Goal: Task Accomplishment & Management: Use online tool/utility

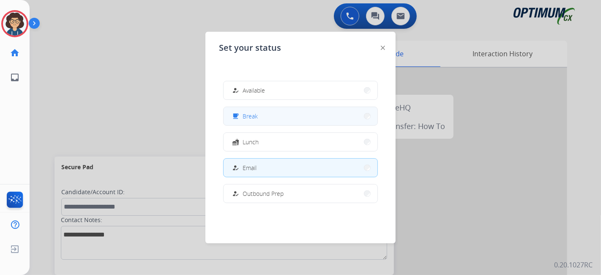
click at [269, 121] on button "free_breakfast Break" at bounding box center [301, 116] width 154 height 18
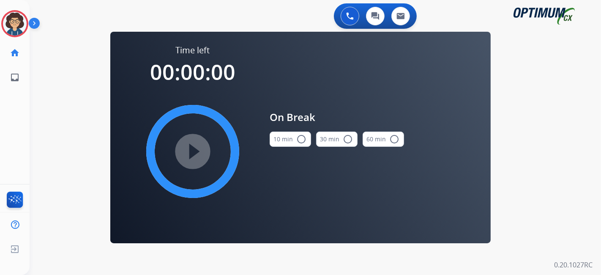
click at [298, 141] on mat-icon "radio_button_unchecked" at bounding box center [301, 139] width 10 height 10
click at [194, 156] on mat-icon "play_circle_filled" at bounding box center [193, 151] width 10 height 10
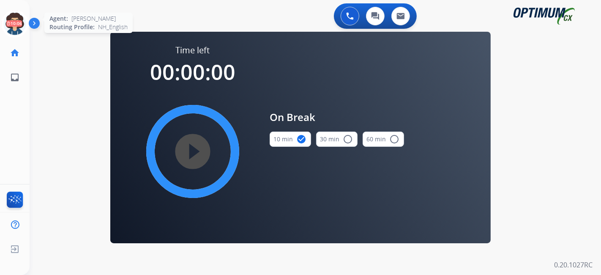
click at [14, 25] on icon at bounding box center [14, 23] width 27 height 27
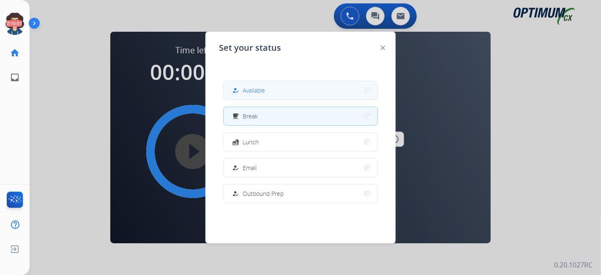
click at [264, 95] on div "how_to_reg Available" at bounding box center [247, 90] width 35 height 10
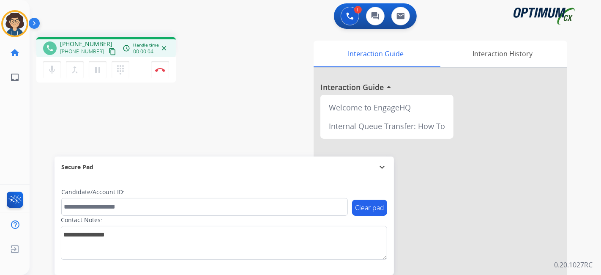
click at [109, 54] on mat-icon "content_copy" at bounding box center [113, 52] width 8 height 8
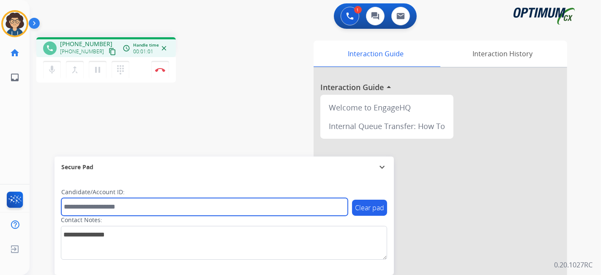
click at [146, 206] on input "text" at bounding box center [204, 207] width 287 height 18
paste input "*******"
type input "*******"
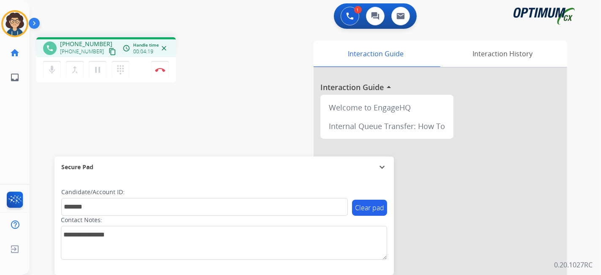
click at [264, 108] on div "Interaction Guide Interaction History Interaction Guide arrow_drop_up Welcome t…" at bounding box center [409, 212] width 315 height 343
click at [166, 69] on button "Disconnect" at bounding box center [160, 70] width 18 height 18
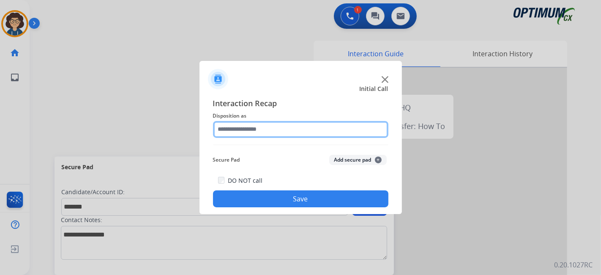
click at [326, 132] on input "text" at bounding box center [301, 129] width 176 height 17
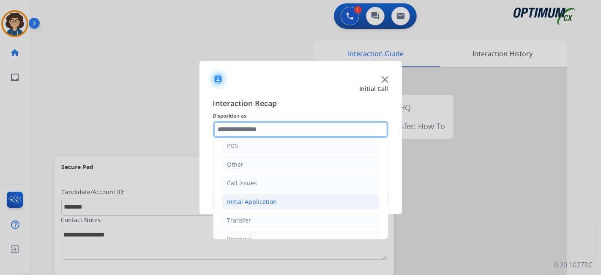
scroll to position [55, 0]
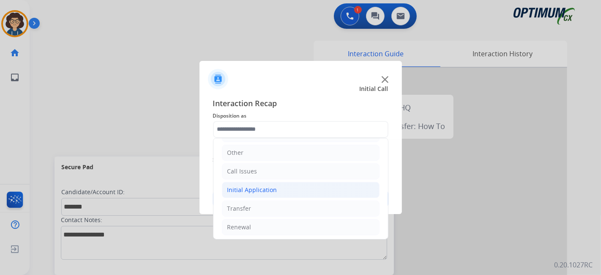
drag, startPoint x: 295, startPoint y: 191, endPoint x: 306, endPoint y: 189, distance: 11.1
click at [296, 191] on li "Initial Application" at bounding box center [301, 190] width 158 height 16
drag, startPoint x: 388, startPoint y: 153, endPoint x: 387, endPoint y: 164, distance: 10.6
click at [387, 164] on div "Bookstore Finance PDS Other Call Issues Initial Application Credential Resend (…" at bounding box center [301, 188] width 176 height 101
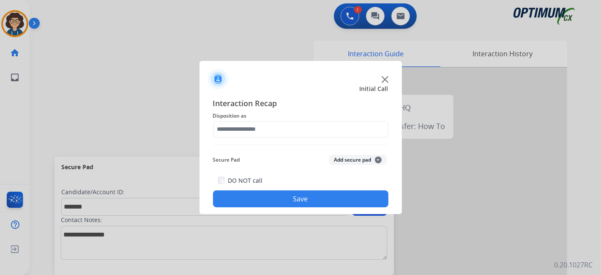
drag, startPoint x: 386, startPoint y: 153, endPoint x: 385, endPoint y: 190, distance: 37.2
click at [368, 160] on button "Add secure pad +" at bounding box center [358, 160] width 58 height 10
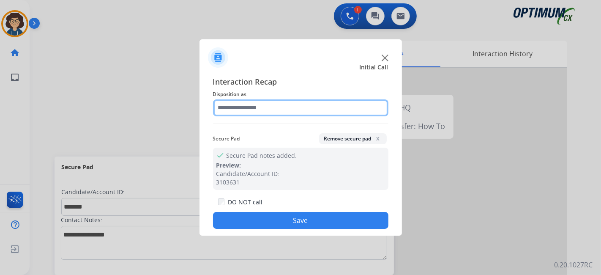
click at [367, 103] on input "text" at bounding box center [301, 107] width 176 height 17
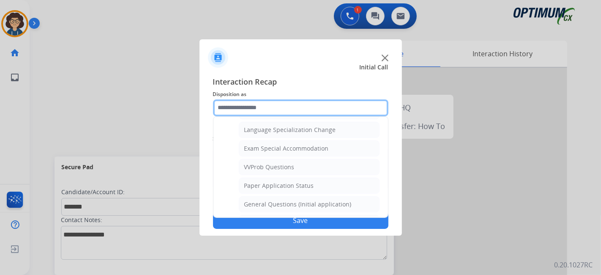
scroll to position [403, 0]
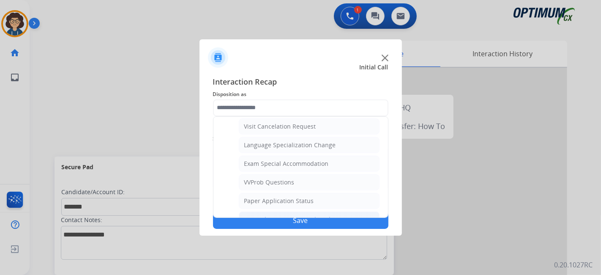
click at [343, 211] on li "General Questions (Initial application)" at bounding box center [309, 219] width 141 height 16
type input "**********"
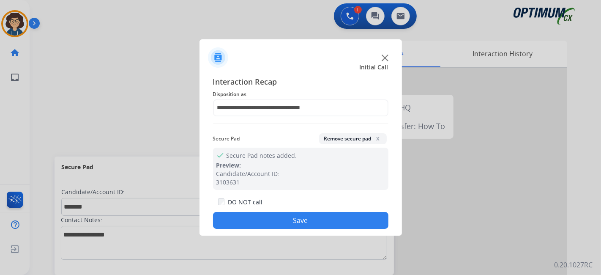
click at [309, 224] on button "Save" at bounding box center [301, 220] width 176 height 17
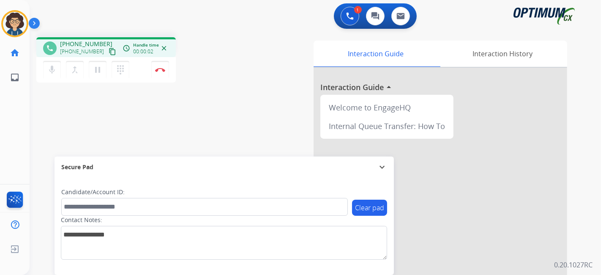
click at [109, 49] on mat-icon "content_copy" at bounding box center [113, 52] width 8 height 8
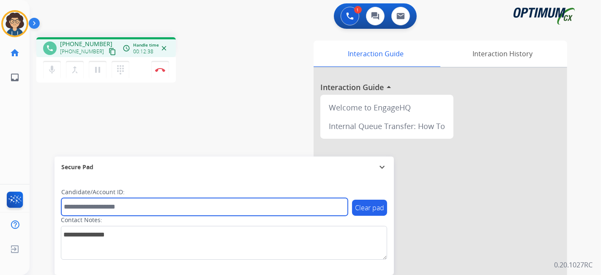
click at [133, 211] on input "text" at bounding box center [204, 207] width 287 height 18
paste input "*******"
type input "*******"
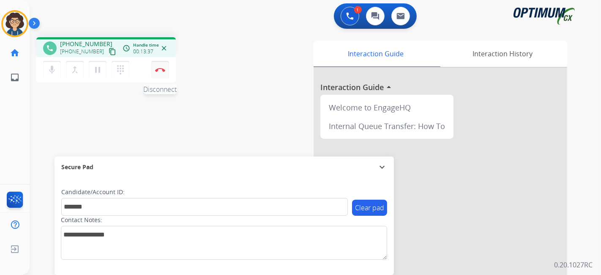
click at [167, 70] on button "Disconnect" at bounding box center [160, 70] width 18 height 18
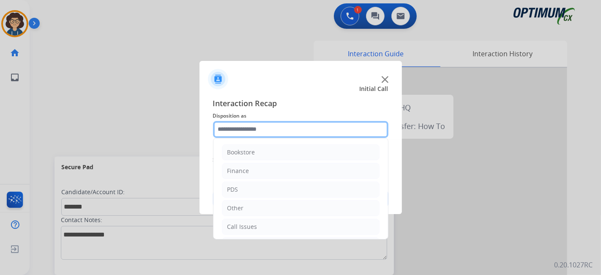
click at [315, 131] on input "text" at bounding box center [301, 129] width 176 height 17
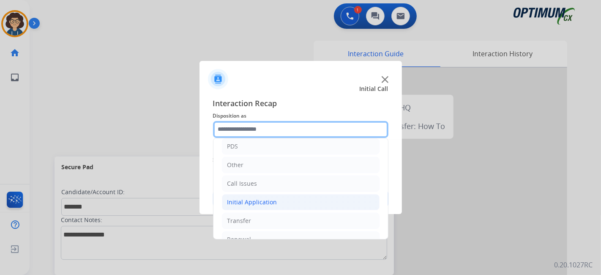
scroll to position [55, 0]
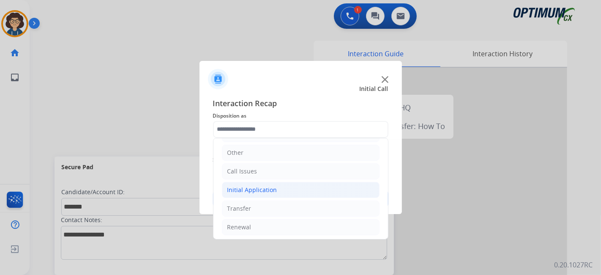
click at [313, 186] on li "Initial Application" at bounding box center [301, 190] width 158 height 16
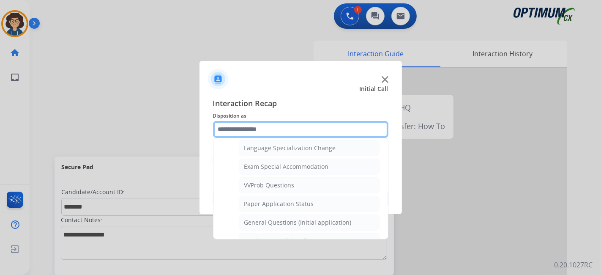
scroll to position [435, 0]
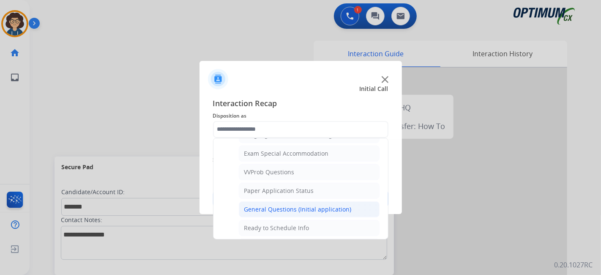
click at [338, 205] on div "General Questions (Initial application)" at bounding box center [297, 209] width 107 height 8
type input "**********"
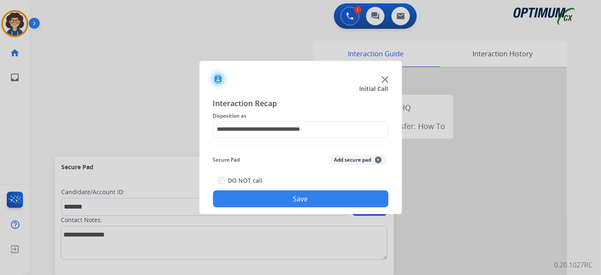
click at [355, 161] on button "Add secure pad +" at bounding box center [358, 160] width 58 height 10
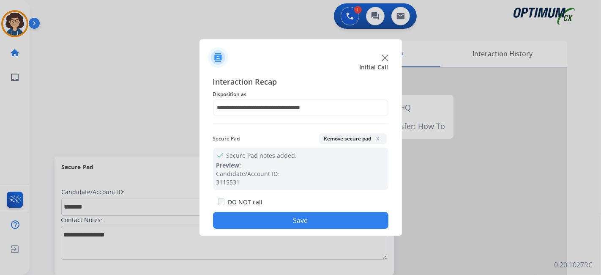
click at [313, 217] on button "Save" at bounding box center [301, 220] width 176 height 17
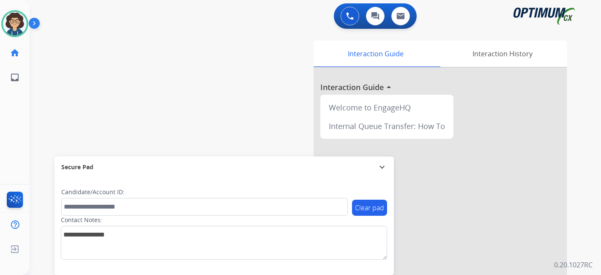
click at [186, 47] on div "swap_horiz Break voice bridge close_fullscreen Connect 3-Way Call merge_type Se…" at bounding box center [305, 206] width 551 height 353
click at [8, 20] on img at bounding box center [15, 24] width 24 height 24
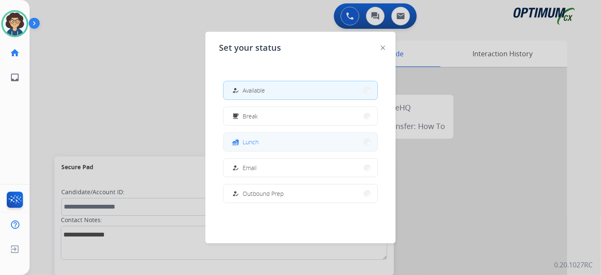
click at [273, 138] on button "fastfood Lunch" at bounding box center [301, 142] width 154 height 18
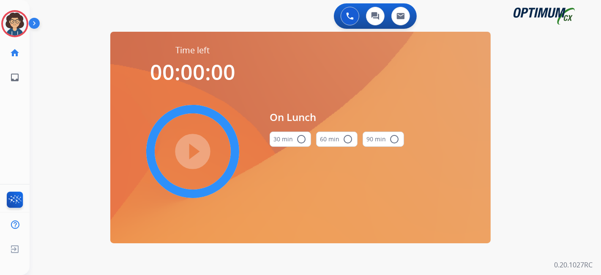
click at [285, 140] on button "30 min radio_button_unchecked" at bounding box center [290, 139] width 41 height 15
click at [188, 156] on mat-icon "play_circle_filled" at bounding box center [193, 151] width 10 height 10
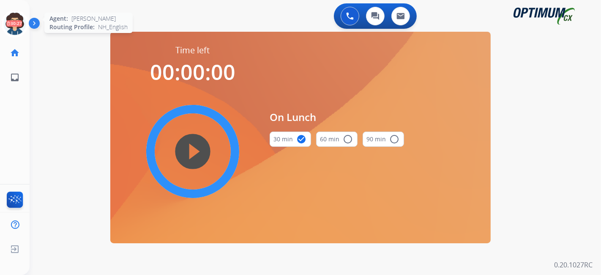
click at [8, 18] on icon at bounding box center [14, 23] width 27 height 27
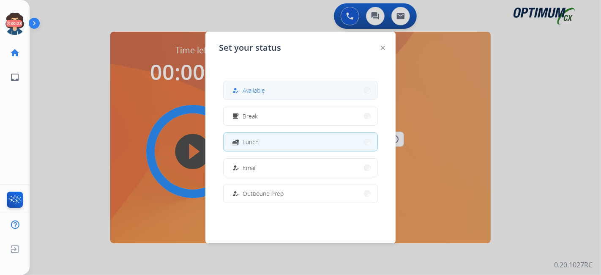
click at [329, 96] on button "how_to_reg Available" at bounding box center [301, 90] width 154 height 18
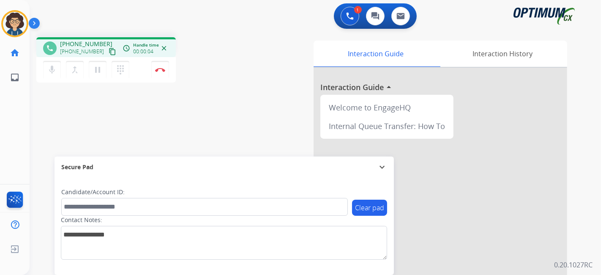
click at [109, 54] on mat-icon "content_copy" at bounding box center [113, 52] width 8 height 8
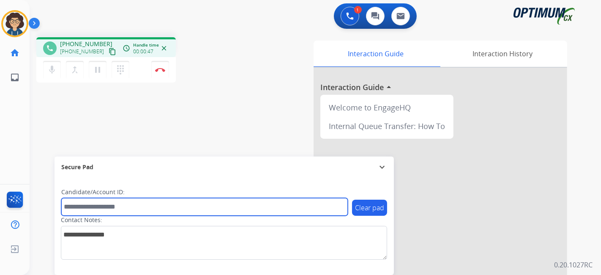
click at [154, 211] on input "text" at bounding box center [204, 207] width 287 height 18
paste input "*******"
type input "*******"
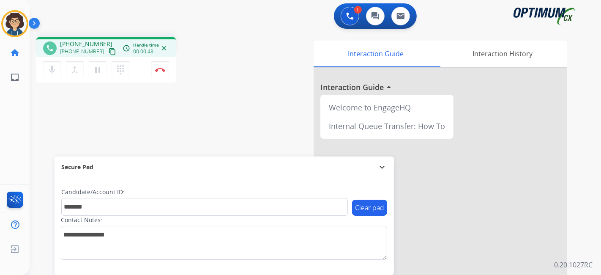
click at [191, 131] on div "phone [PHONE_NUMBER] [PHONE_NUMBER] content_copy access_time Call metrics Queue…" at bounding box center [305, 206] width 551 height 353
click at [165, 64] on button "Disconnect" at bounding box center [160, 70] width 18 height 18
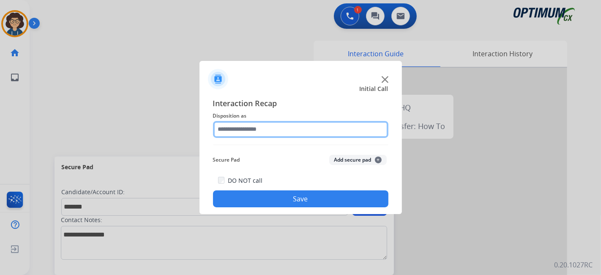
click at [274, 121] on input "text" at bounding box center [301, 129] width 176 height 17
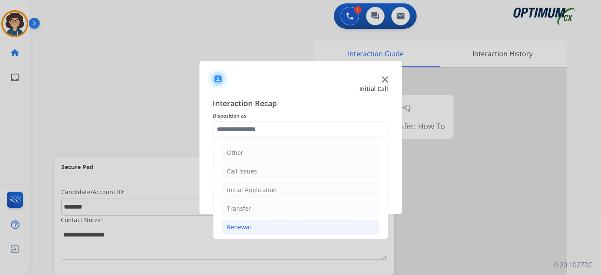
click at [271, 229] on li "Renewal" at bounding box center [301, 227] width 158 height 16
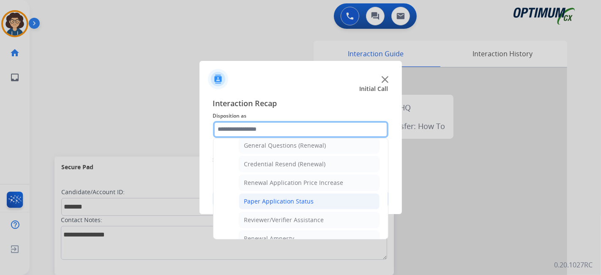
scroll to position [255, 0]
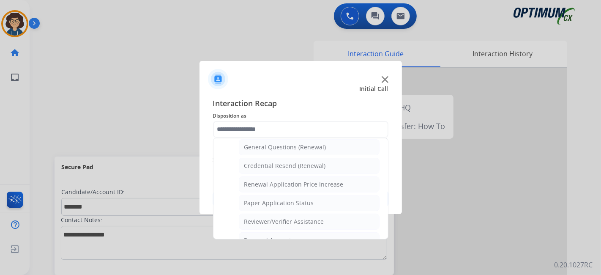
drag, startPoint x: 297, startPoint y: 147, endPoint x: 324, endPoint y: 163, distance: 31.8
click at [297, 148] on li "General Questions (Renewal)" at bounding box center [309, 147] width 141 height 16
type input "**********"
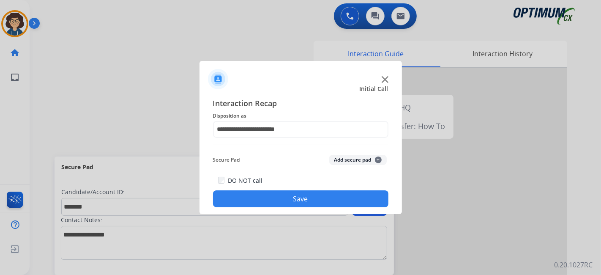
click at [355, 161] on button "Add secure pad +" at bounding box center [358, 160] width 58 height 10
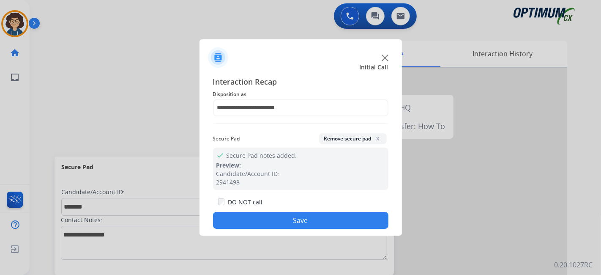
drag, startPoint x: 302, startPoint y: 222, endPoint x: 227, endPoint y: 47, distance: 190.2
click at [287, 206] on div "DO NOT call Save" at bounding box center [301, 213] width 176 height 32
drag, startPoint x: 263, startPoint y: 222, endPoint x: 197, endPoint y: 5, distance: 226.9
click at [258, 209] on div "DO NOT call Save" at bounding box center [301, 213] width 176 height 32
click at [312, 226] on button "Save" at bounding box center [301, 220] width 176 height 17
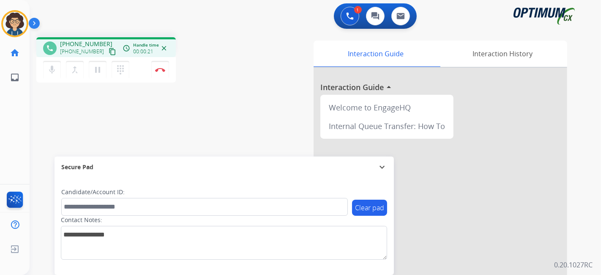
click at [105, 56] on div "phone [PHONE_NUMBER] [PHONE_NUMBER] content_copy access_time Call metrics Queue…" at bounding box center [106, 47] width 140 height 20
click at [109, 51] on mat-icon "content_copy" at bounding box center [113, 52] width 8 height 8
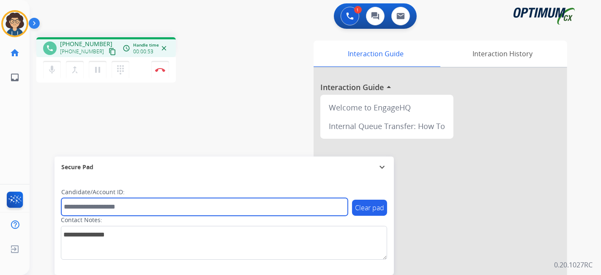
click at [137, 207] on input "text" at bounding box center [204, 207] width 287 height 18
paste input "*******"
type input "*******"
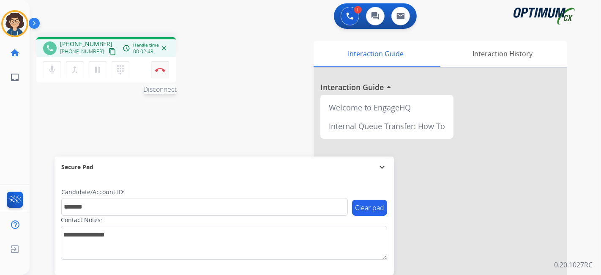
click at [160, 71] on img at bounding box center [160, 70] width 10 height 4
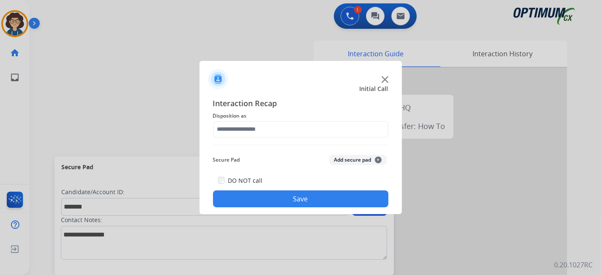
click at [290, 115] on span "Disposition as" at bounding box center [301, 116] width 176 height 10
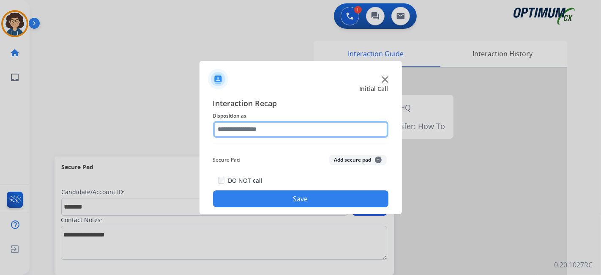
click at [293, 123] on input "text" at bounding box center [301, 129] width 176 height 17
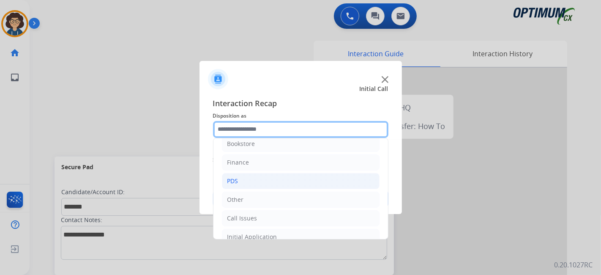
scroll to position [0, 0]
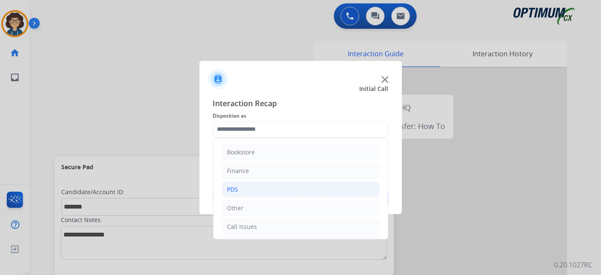
click at [288, 190] on li "PDS" at bounding box center [301, 189] width 158 height 16
click at [388, 154] on div "Bookstore Finance PDS Application - Status (Staff Review under 45 days) Names C…" at bounding box center [301, 188] width 176 height 101
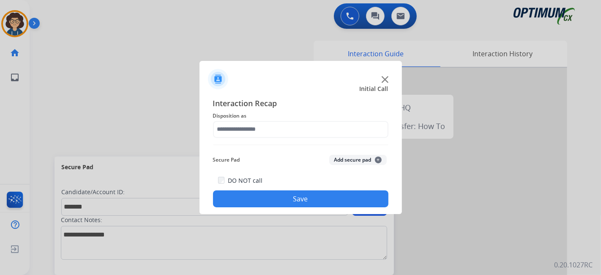
drag, startPoint x: 387, startPoint y: 149, endPoint x: 387, endPoint y: 204, distance: 54.6
click at [371, 160] on button "Add secure pad +" at bounding box center [358, 160] width 58 height 10
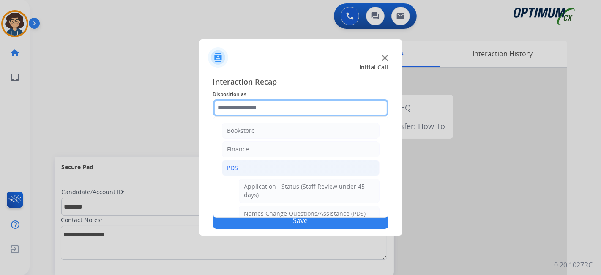
click at [369, 114] on input "text" at bounding box center [301, 107] width 176 height 17
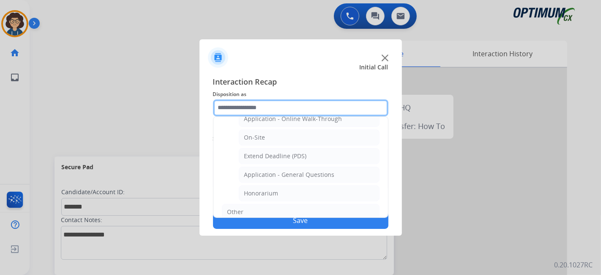
scroll to position [229, 0]
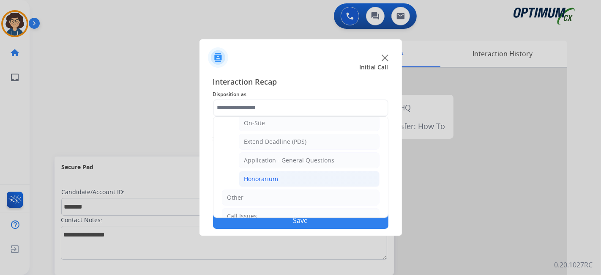
click at [314, 171] on li "Honorarium" at bounding box center [309, 179] width 141 height 16
type input "**********"
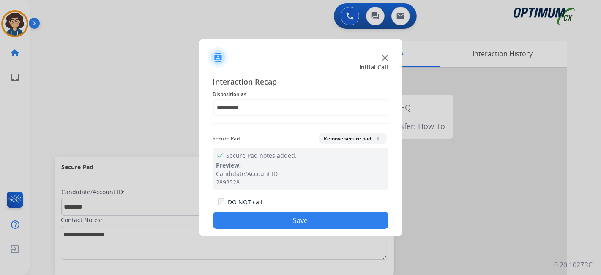
click at [274, 219] on button "Save" at bounding box center [301, 220] width 176 height 17
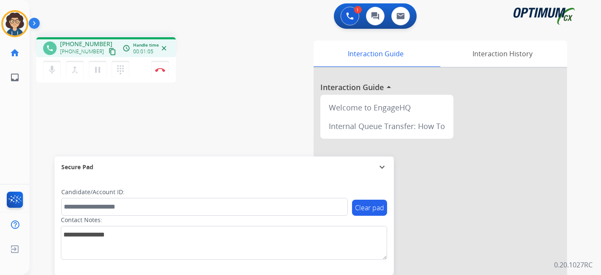
click at [107, 55] on button "content_copy" at bounding box center [112, 52] width 10 height 10
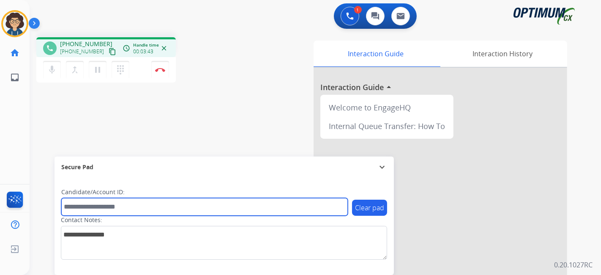
click at [148, 206] on input "text" at bounding box center [204, 207] width 287 height 18
paste input "*******"
type input "*******"
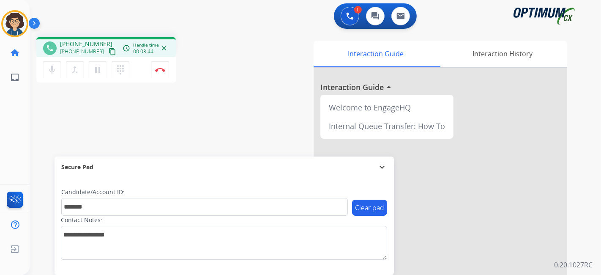
click at [212, 131] on div "phone [PHONE_NUMBER] [PHONE_NUMBER] content_copy access_time Call metrics Queue…" at bounding box center [305, 206] width 551 height 353
click at [160, 76] on button "Disconnect" at bounding box center [160, 70] width 18 height 18
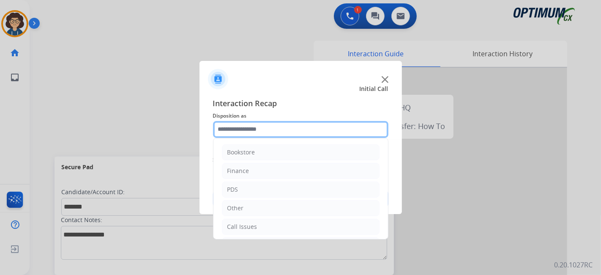
click at [316, 127] on input "text" at bounding box center [301, 129] width 176 height 17
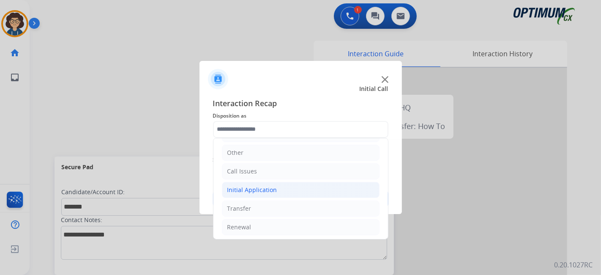
click at [323, 194] on li "Initial Application" at bounding box center [301, 190] width 158 height 16
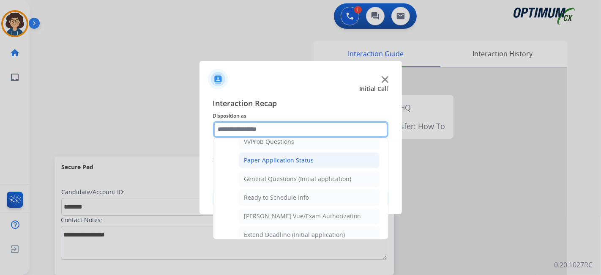
scroll to position [437, 0]
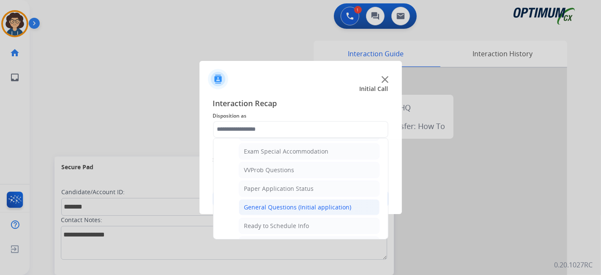
click at [315, 203] on div "General Questions (Initial application)" at bounding box center [297, 207] width 107 height 8
type input "**********"
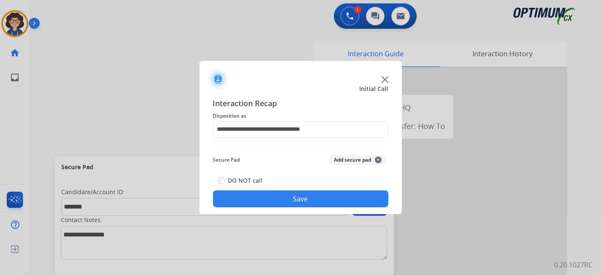
click at [358, 159] on button "Add secure pad +" at bounding box center [358, 160] width 58 height 10
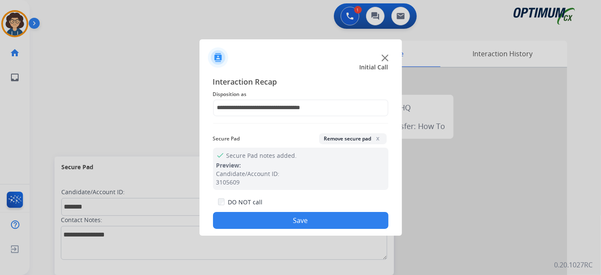
click at [305, 220] on button "Save" at bounding box center [301, 220] width 176 height 17
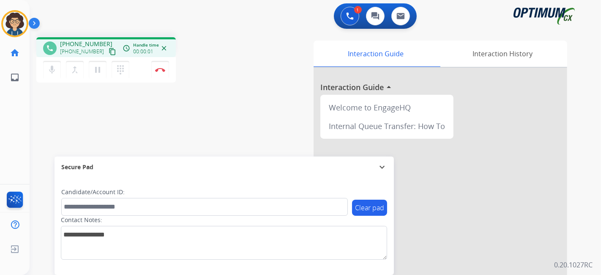
click at [109, 52] on mat-icon "content_copy" at bounding box center [113, 52] width 8 height 8
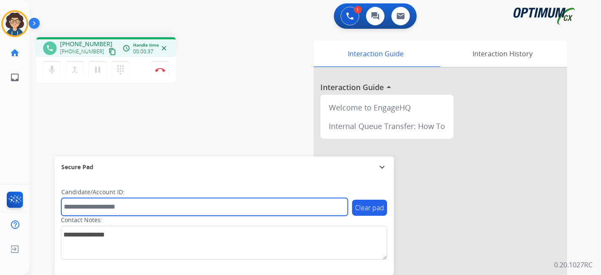
click at [135, 203] on input "text" at bounding box center [204, 207] width 287 height 18
paste input "*******"
type input "*******"
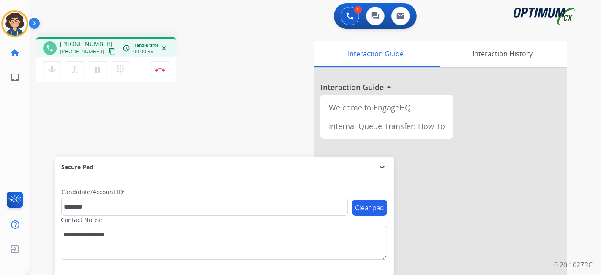
drag, startPoint x: 220, startPoint y: 133, endPoint x: 219, endPoint y: 26, distance: 107.0
click at [221, 128] on div "phone [PHONE_NUMBER] [PHONE_NUMBER] content_copy access_time Call metrics Queue…" at bounding box center [305, 206] width 551 height 353
click at [159, 73] on button "Disconnect" at bounding box center [160, 70] width 18 height 18
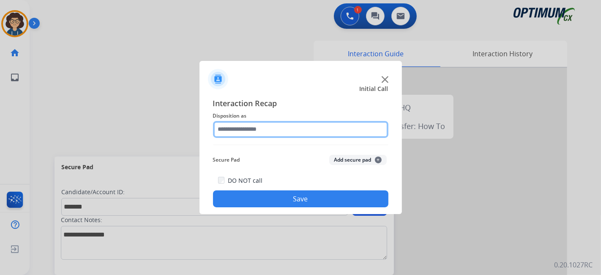
click at [268, 134] on input "text" at bounding box center [301, 129] width 176 height 17
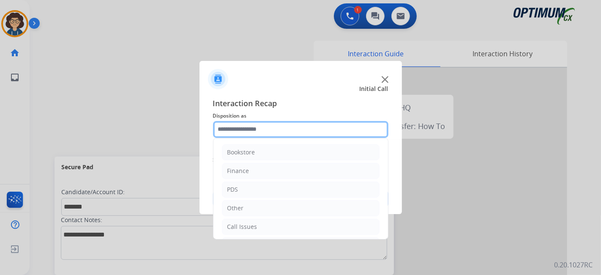
scroll to position [55, 0]
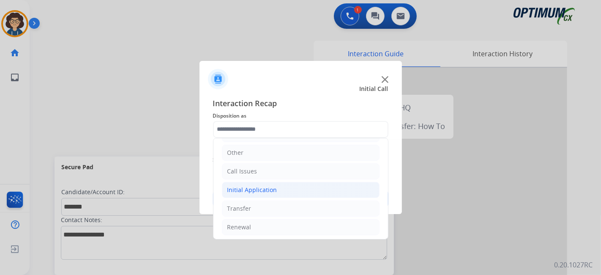
click at [302, 194] on li "Initial Application" at bounding box center [301, 190] width 158 height 16
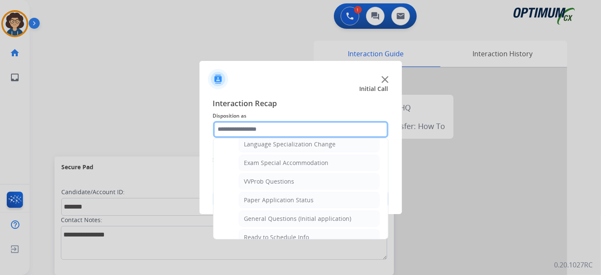
scroll to position [433, 0]
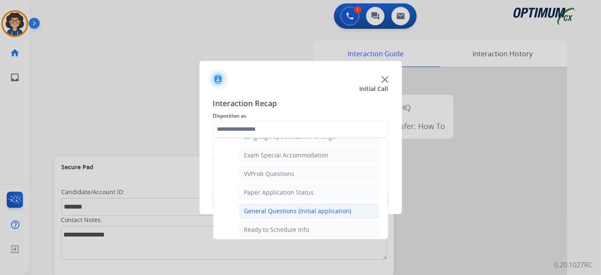
click at [347, 207] on li "General Questions (Initial application)" at bounding box center [309, 211] width 141 height 16
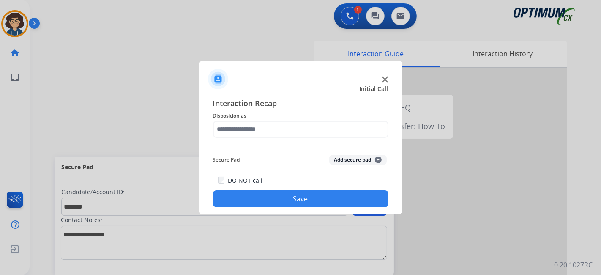
type input "**********"
click at [352, 160] on button "Add secure pad +" at bounding box center [358, 160] width 58 height 10
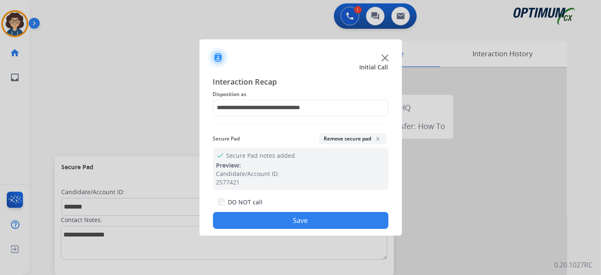
click at [308, 218] on button "Save" at bounding box center [301, 220] width 176 height 17
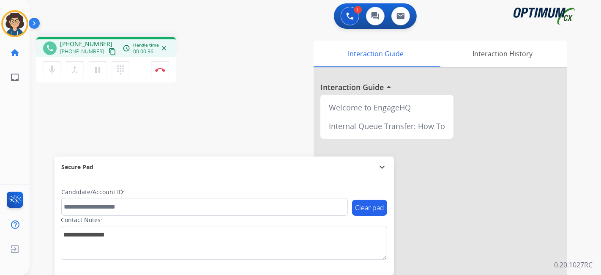
click at [109, 51] on mat-icon "content_copy" at bounding box center [113, 52] width 8 height 8
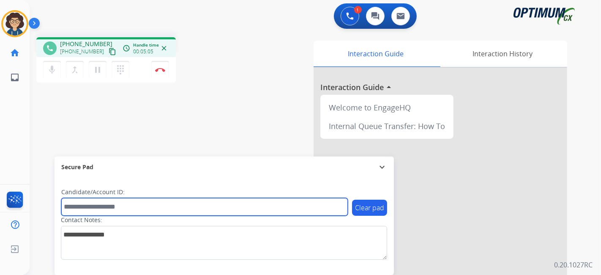
click at [151, 202] on input "text" at bounding box center [204, 207] width 287 height 18
paste input "*********"
type input "*********"
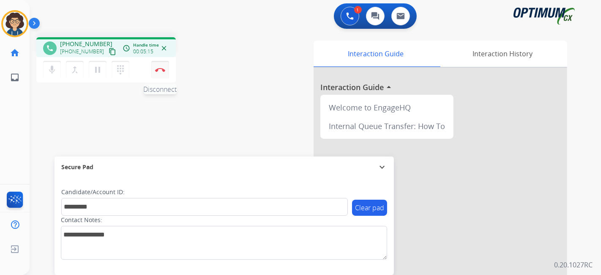
click at [156, 69] on img at bounding box center [160, 70] width 10 height 4
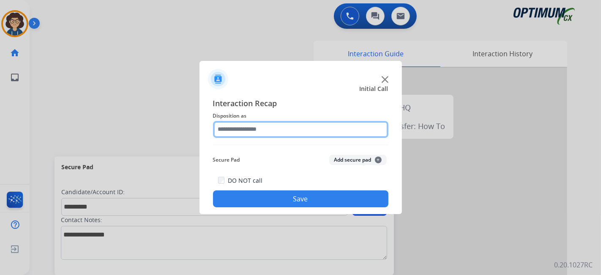
click at [263, 126] on input "text" at bounding box center [301, 129] width 176 height 17
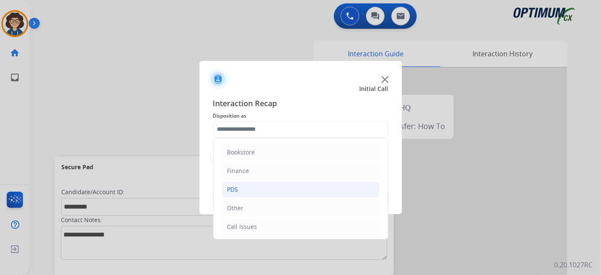
click at [296, 187] on li "PDS" at bounding box center [301, 189] width 158 height 16
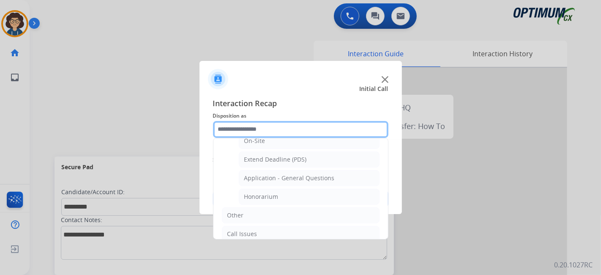
scroll to position [249, 0]
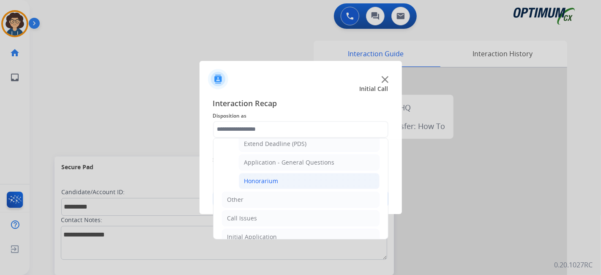
click at [333, 182] on li "Honorarium" at bounding box center [309, 181] width 141 height 16
type input "**********"
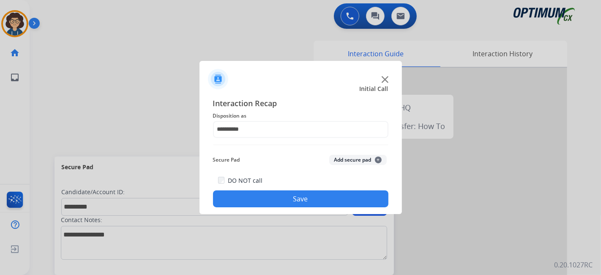
click at [358, 154] on div "Secure Pad Add secure pad +" at bounding box center [301, 159] width 176 height 17
click at [359, 162] on button "Add secure pad +" at bounding box center [358, 160] width 58 height 10
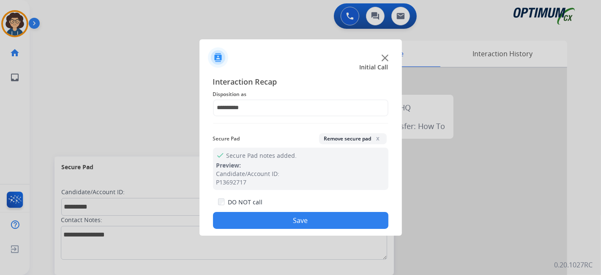
click at [309, 231] on div "**********" at bounding box center [301, 152] width 203 height 167
drag, startPoint x: 309, startPoint y: 220, endPoint x: 274, endPoint y: 155, distance: 73.6
click at [308, 218] on button "Save" at bounding box center [301, 220] width 176 height 17
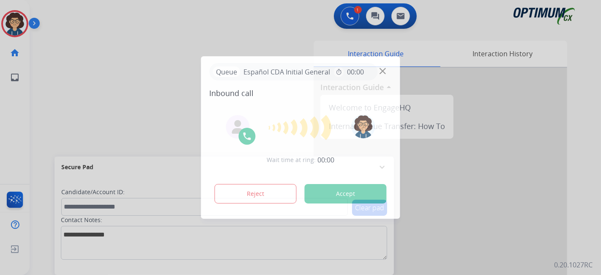
click at [44, 84] on div at bounding box center [300, 137] width 601 height 275
click at [370, 196] on button "Accept" at bounding box center [346, 193] width 82 height 19
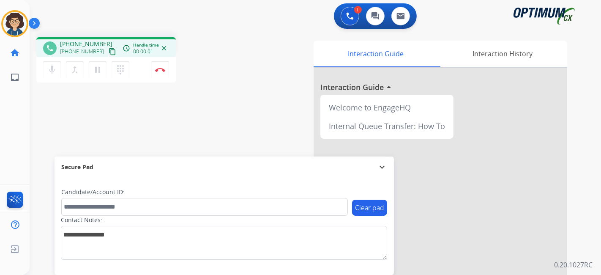
click at [109, 53] on mat-icon "content_copy" at bounding box center [113, 52] width 8 height 8
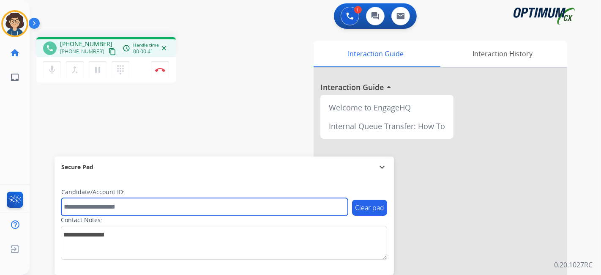
click at [143, 209] on input "text" at bounding box center [204, 207] width 287 height 18
paste input "*******"
type input "*******"
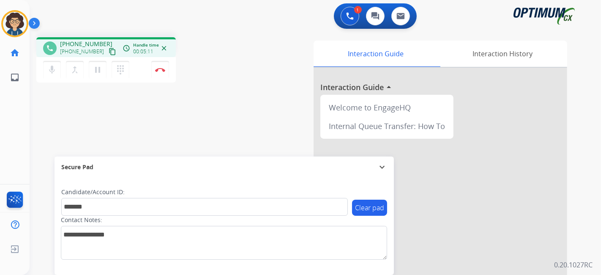
click at [218, 89] on div "phone [PHONE_NUMBER] [PHONE_NUMBER] content_copy access_time Call metrics Queue…" at bounding box center [305, 206] width 551 height 353
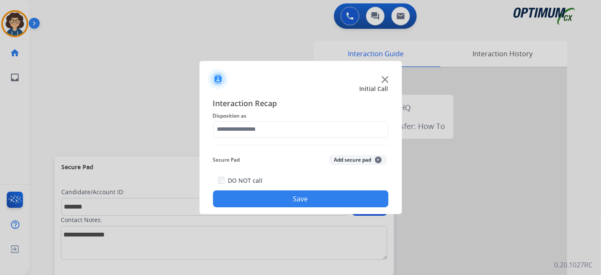
click at [287, 118] on span "Disposition as" at bounding box center [301, 116] width 176 height 10
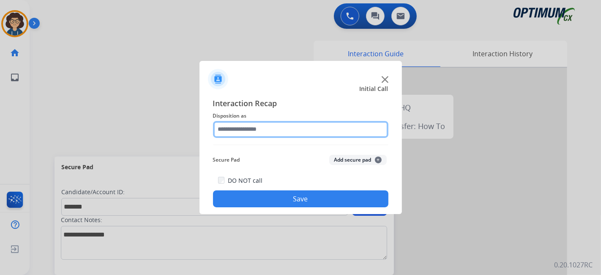
click at [287, 126] on input "text" at bounding box center [301, 129] width 176 height 17
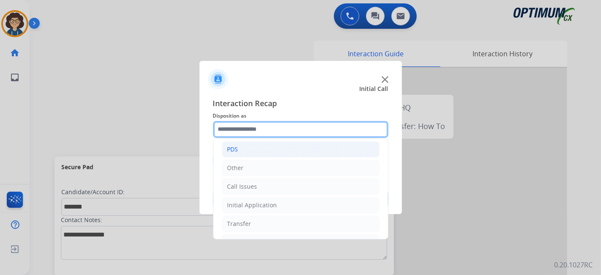
scroll to position [55, 0]
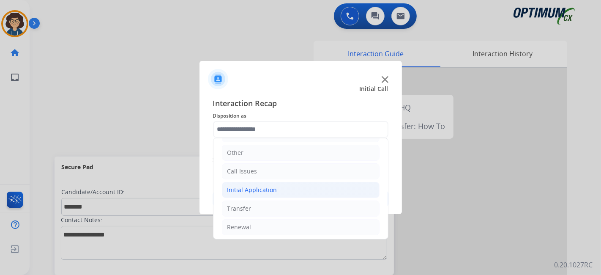
click at [274, 191] on div "Initial Application" at bounding box center [253, 190] width 50 height 8
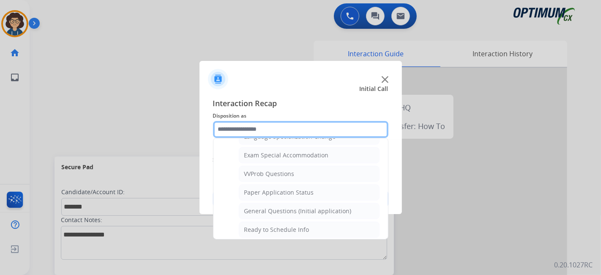
scroll to position [437, 0]
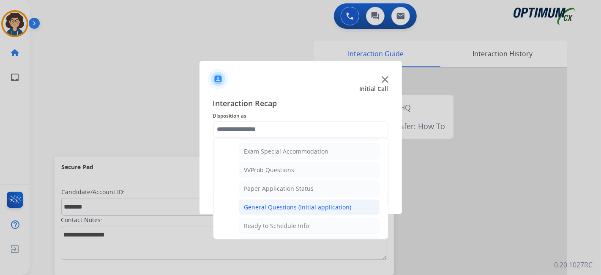
click at [322, 203] on div "General Questions (Initial application)" at bounding box center [297, 207] width 107 height 8
type input "**********"
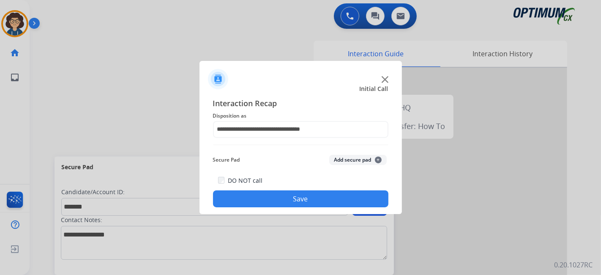
click at [351, 161] on button "Add secure pad +" at bounding box center [358, 160] width 58 height 10
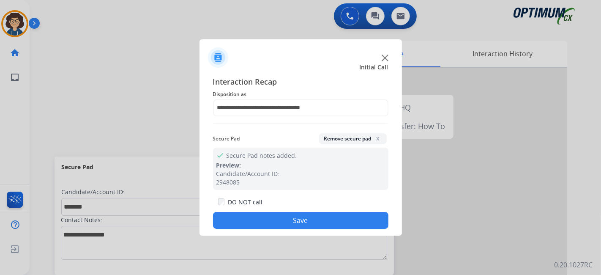
click at [297, 222] on button "Save" at bounding box center [301, 220] width 176 height 17
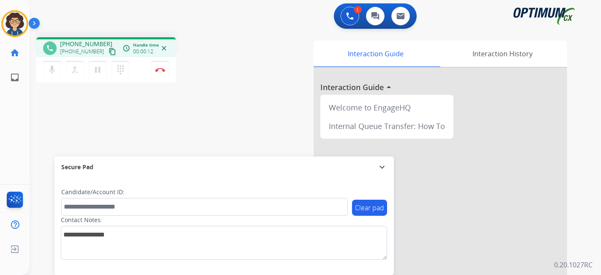
click at [109, 52] on mat-icon "content_copy" at bounding box center [113, 52] width 8 height 8
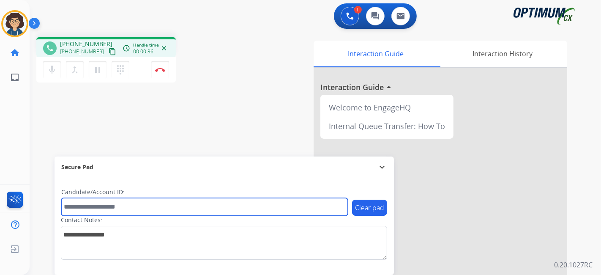
click at [122, 203] on input "text" at bounding box center [204, 207] width 287 height 18
paste input "*******"
type input "*******"
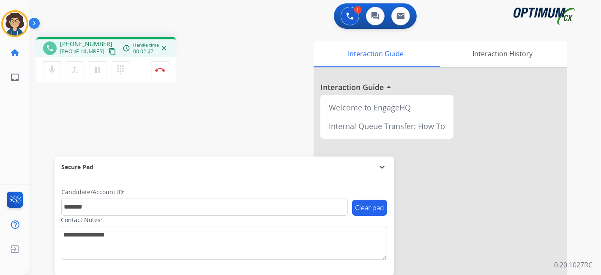
click at [200, 125] on div "phone [PHONE_NUMBER] [PHONE_NUMBER] content_copy access_time Call metrics Queue…" at bounding box center [305, 206] width 551 height 353
click at [165, 69] on button "Disconnect" at bounding box center [160, 70] width 18 height 18
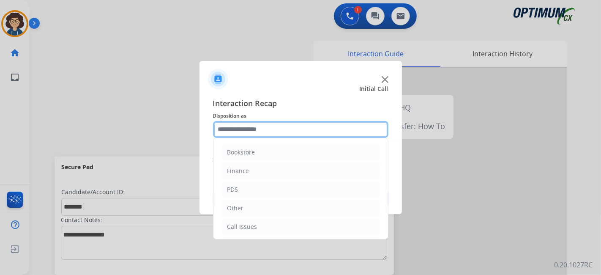
click at [291, 131] on input "text" at bounding box center [301, 129] width 176 height 17
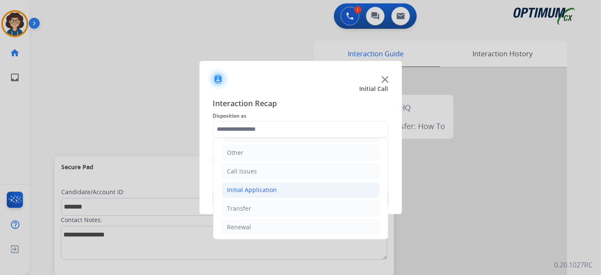
click at [278, 184] on li "Initial Application" at bounding box center [301, 190] width 158 height 16
click at [300, 190] on li "Initial Application" at bounding box center [301, 190] width 158 height 16
click at [267, 222] on li "Renewal" at bounding box center [301, 227] width 158 height 16
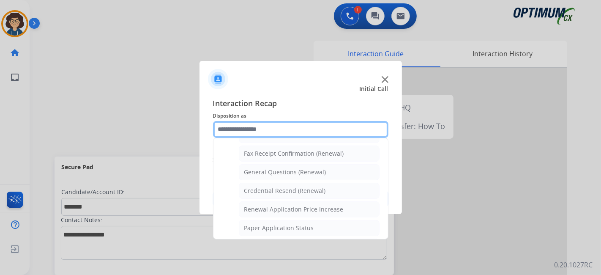
scroll to position [211, 0]
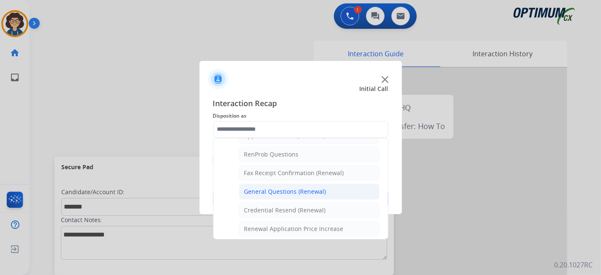
click at [300, 187] on div "General Questions (Renewal)" at bounding box center [285, 191] width 82 height 8
type input "**********"
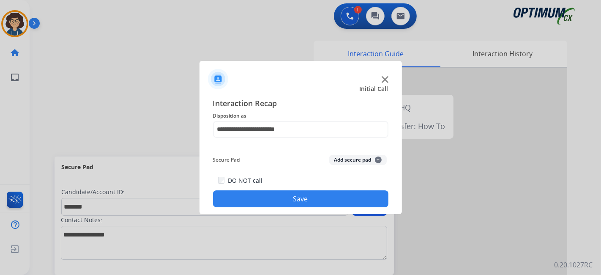
click at [334, 160] on button "Add secure pad +" at bounding box center [358, 160] width 58 height 10
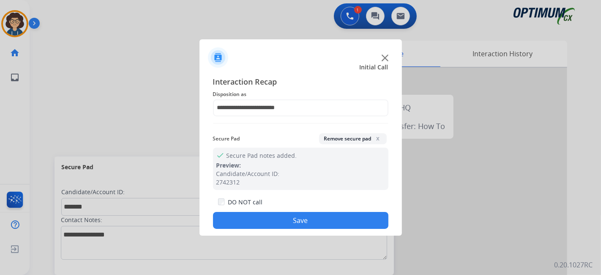
click at [299, 219] on button "Save" at bounding box center [301, 220] width 176 height 17
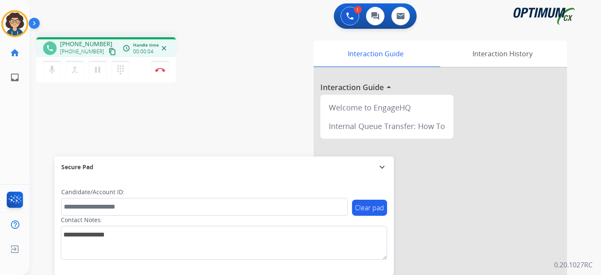
click at [109, 53] on mat-icon "content_copy" at bounding box center [113, 52] width 8 height 8
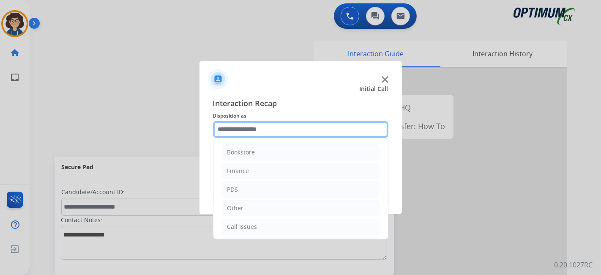
click at [273, 128] on input "text" at bounding box center [301, 129] width 176 height 17
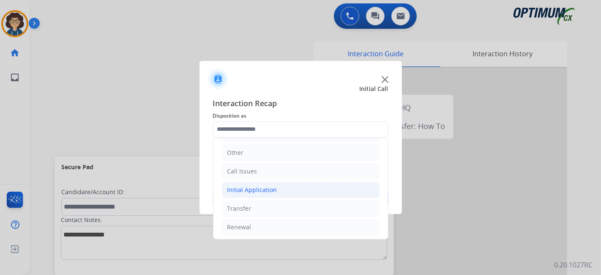
click at [305, 187] on li "Initial Application" at bounding box center [301, 190] width 158 height 16
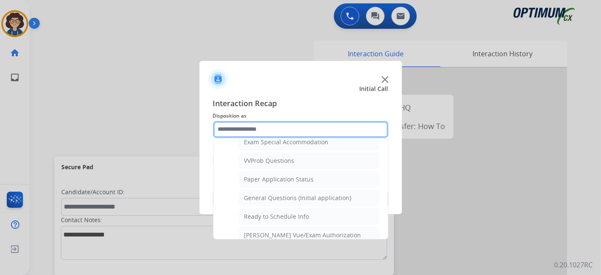
scroll to position [467, 0]
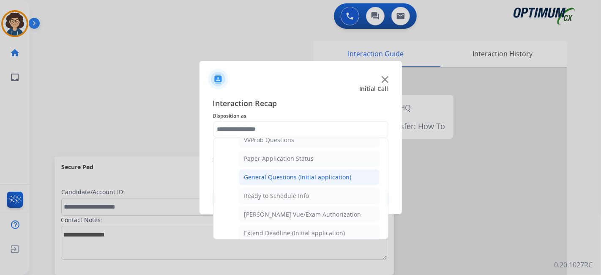
click at [311, 173] on div "General Questions (Initial application)" at bounding box center [297, 177] width 107 height 8
type input "**********"
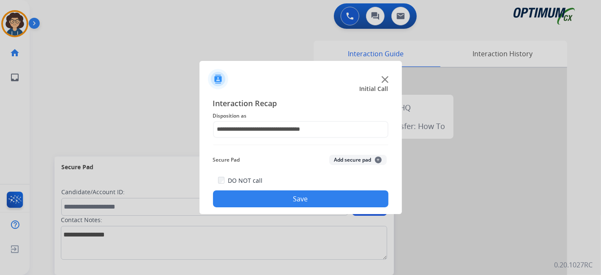
click at [299, 197] on button "Save" at bounding box center [301, 198] width 176 height 17
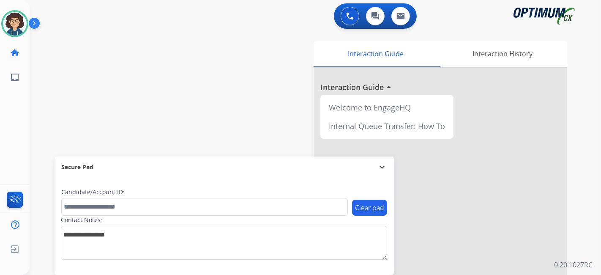
drag, startPoint x: 601, startPoint y: 125, endPoint x: 575, endPoint y: 121, distance: 26.1
click at [601, 125] on div "0 Voice Interactions 0 Chat Interactions 0 Email Interactions swap_horiz Break …" at bounding box center [316, 137] width 572 height 275
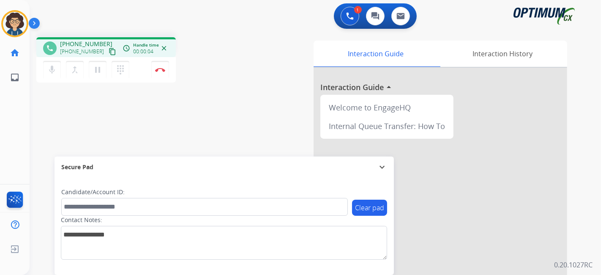
drag, startPoint x: 103, startPoint y: 52, endPoint x: 110, endPoint y: 8, distance: 44.6
click at [109, 51] on mat-icon "content_copy" at bounding box center [113, 52] width 8 height 8
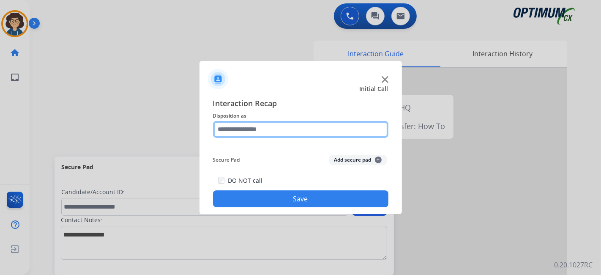
click at [284, 130] on input "text" at bounding box center [301, 129] width 176 height 17
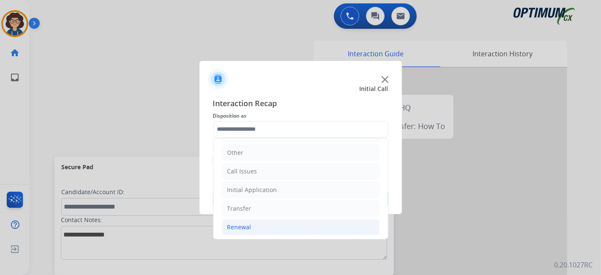
click at [260, 224] on li "Renewal" at bounding box center [301, 227] width 158 height 16
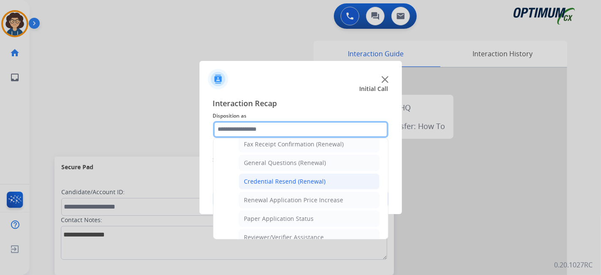
scroll to position [237, 0]
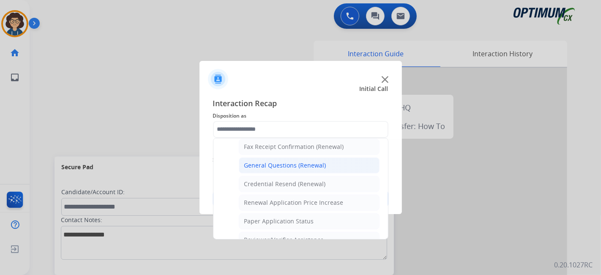
click at [341, 161] on li "General Questions (Renewal)" at bounding box center [309, 165] width 141 height 16
type input "**********"
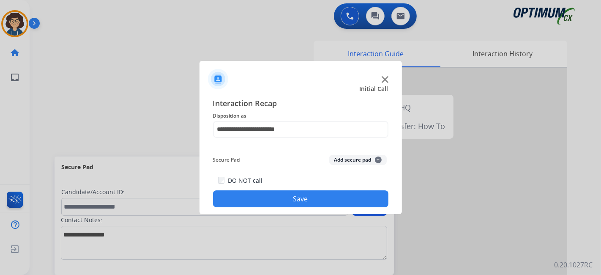
click at [305, 201] on button "Save" at bounding box center [301, 198] width 176 height 17
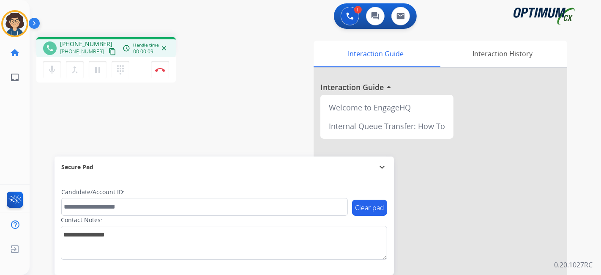
click at [109, 51] on mat-icon "content_copy" at bounding box center [113, 52] width 8 height 8
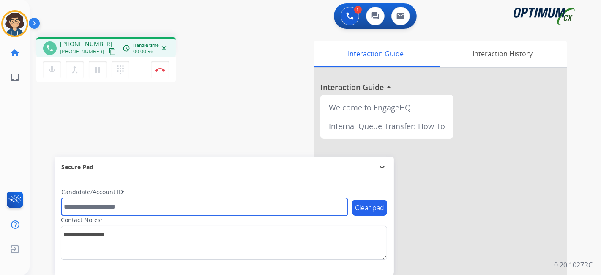
click at [113, 212] on input "text" at bounding box center [204, 207] width 287 height 18
paste input "*******"
type input "*******"
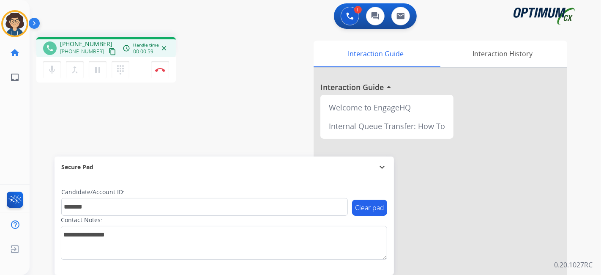
click at [194, 121] on div "phone [PHONE_NUMBER] [PHONE_NUMBER] content_copy access_time Call metrics Queue…" at bounding box center [305, 206] width 551 height 353
click at [160, 71] on img at bounding box center [160, 70] width 10 height 4
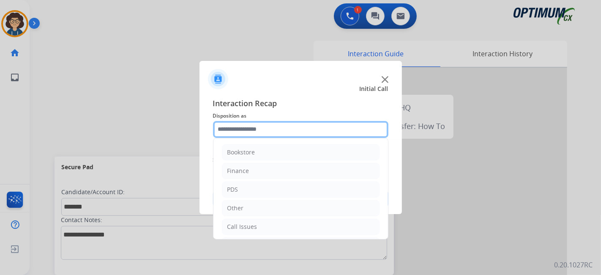
click at [305, 133] on input "text" at bounding box center [301, 129] width 176 height 17
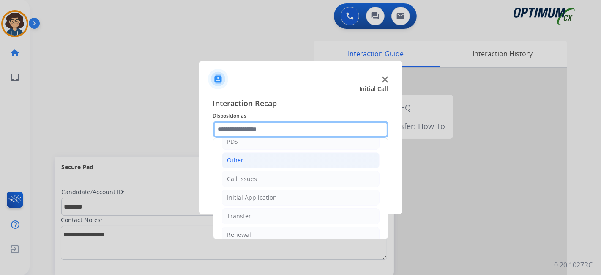
scroll to position [55, 0]
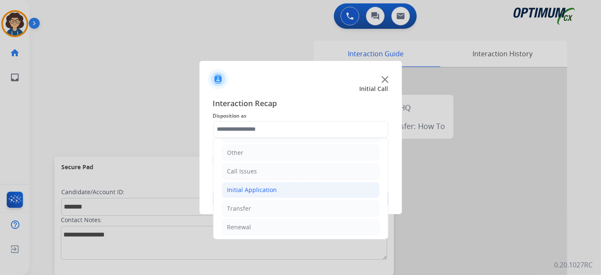
click at [320, 193] on li "Initial Application" at bounding box center [301, 190] width 158 height 16
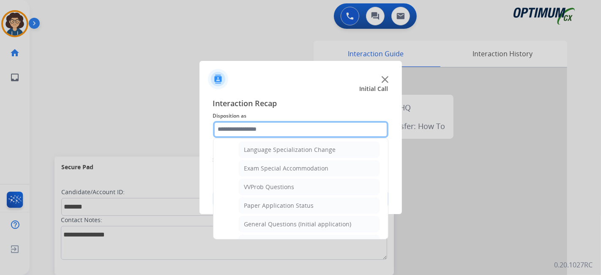
scroll to position [437, 0]
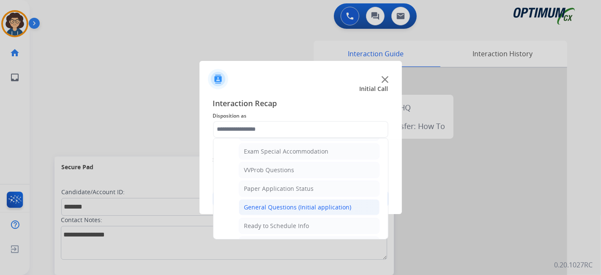
click at [338, 203] on div "General Questions (Initial application)" at bounding box center [297, 207] width 107 height 8
type input "**********"
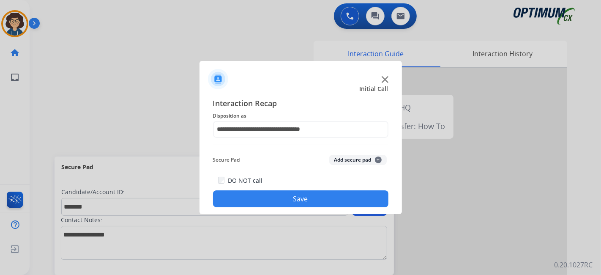
click at [355, 158] on button "Add secure pad +" at bounding box center [358, 160] width 58 height 10
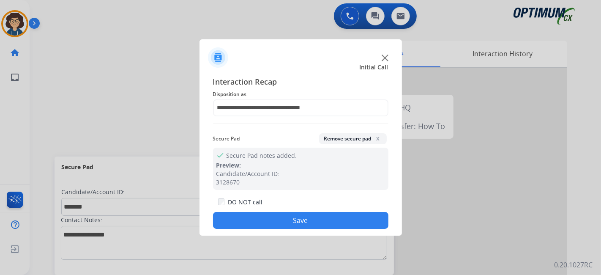
click at [316, 224] on button "Save" at bounding box center [301, 220] width 176 height 17
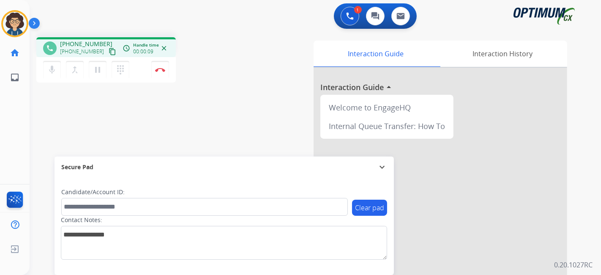
drag, startPoint x: 101, startPoint y: 48, endPoint x: 106, endPoint y: 35, distance: 14.5
click at [101, 47] on div "[PHONE_NUMBER] content_copy" at bounding box center [89, 52] width 58 height 10
drag, startPoint x: 106, startPoint y: 49, endPoint x: 144, endPoint y: 2, distance: 60.5
click at [109, 49] on mat-icon "content_copy" at bounding box center [113, 52] width 8 height 8
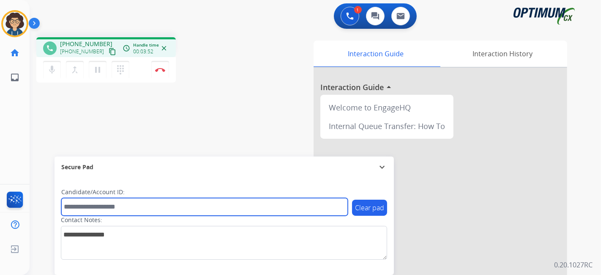
click at [174, 212] on input "text" at bounding box center [204, 207] width 287 height 18
paste input "*******"
type input "*******"
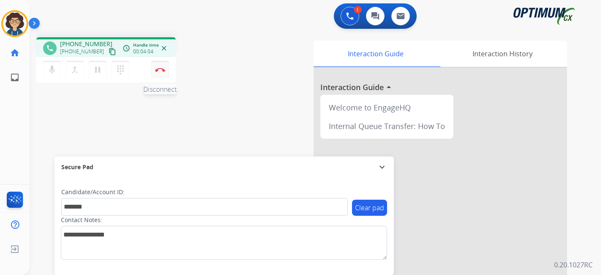
click at [162, 66] on button "Disconnect" at bounding box center [160, 70] width 18 height 18
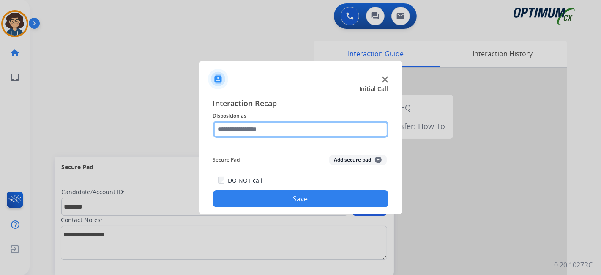
click at [281, 129] on input "text" at bounding box center [301, 129] width 176 height 17
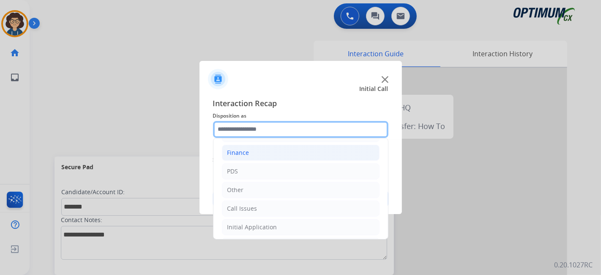
scroll to position [0, 0]
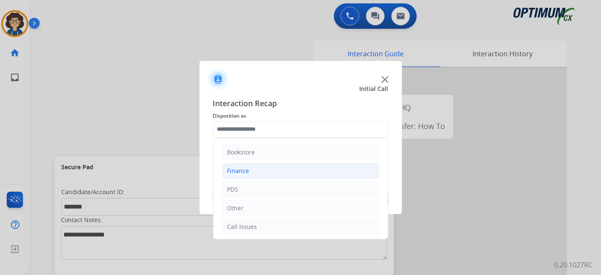
drag, startPoint x: 268, startPoint y: 187, endPoint x: 354, endPoint y: 165, distance: 88.5
click at [273, 184] on li "PDS" at bounding box center [301, 189] width 158 height 16
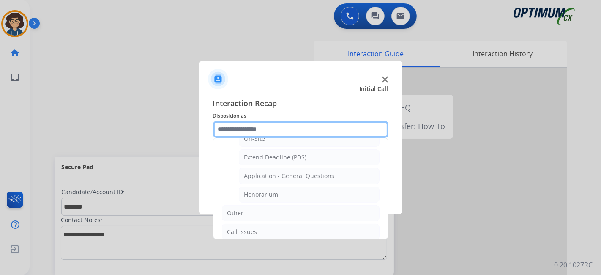
scroll to position [233, 0]
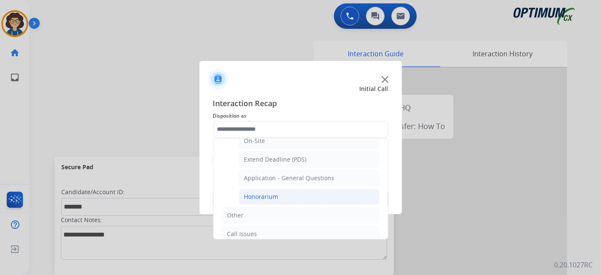
click at [341, 197] on li "Honorarium" at bounding box center [309, 197] width 141 height 16
type input "**********"
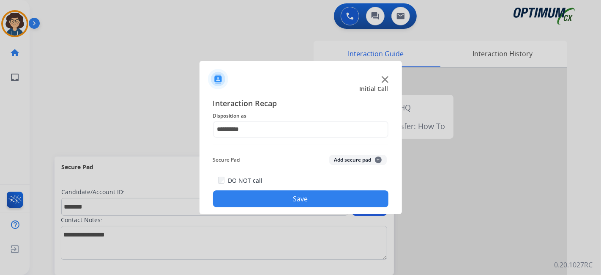
click at [350, 162] on button "Add secure pad +" at bounding box center [358, 160] width 58 height 10
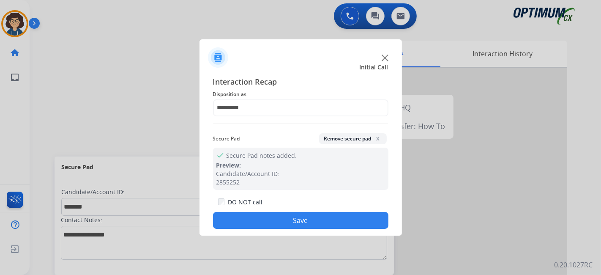
click at [299, 218] on button "Save" at bounding box center [301, 220] width 176 height 17
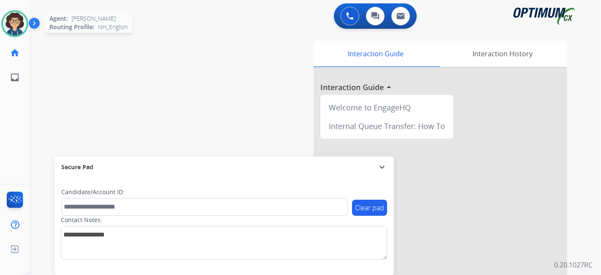
click at [2, 33] on div "[PERSON_NAME] Available Edit Avatar Agent: [PERSON_NAME] Profile: NH_English" at bounding box center [15, 23] width 30 height 27
drag, startPoint x: 16, startPoint y: 29, endPoint x: 34, endPoint y: 32, distance: 18.1
click at [17, 29] on img at bounding box center [15, 24] width 24 height 24
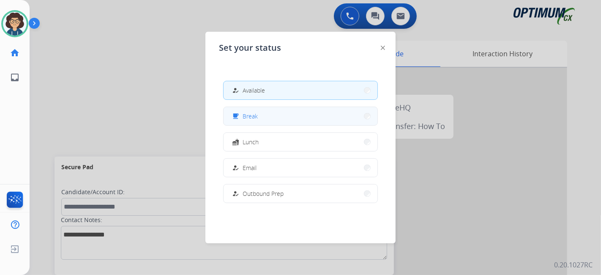
click at [272, 118] on button "free_breakfast Break" at bounding box center [301, 116] width 154 height 18
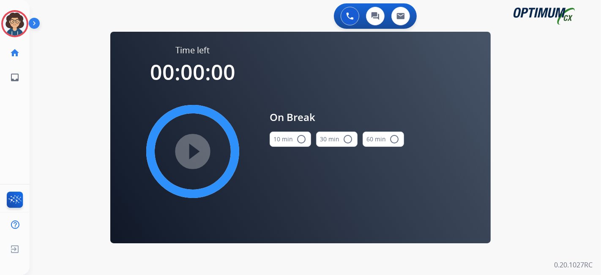
click at [297, 143] on mat-icon "radio_button_unchecked" at bounding box center [301, 139] width 10 height 10
click at [188, 146] on mat-icon "play_circle_filled" at bounding box center [193, 151] width 10 height 10
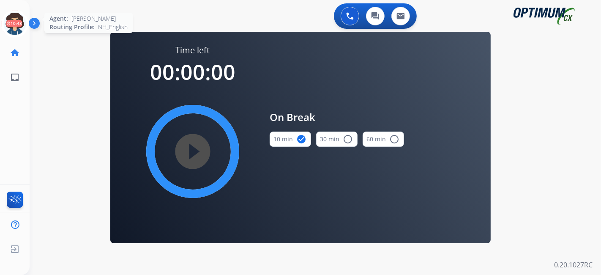
click at [18, 25] on icon at bounding box center [14, 23] width 27 height 27
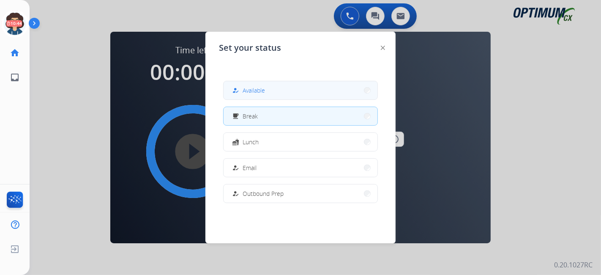
click at [274, 91] on button "how_to_reg Available" at bounding box center [301, 90] width 154 height 18
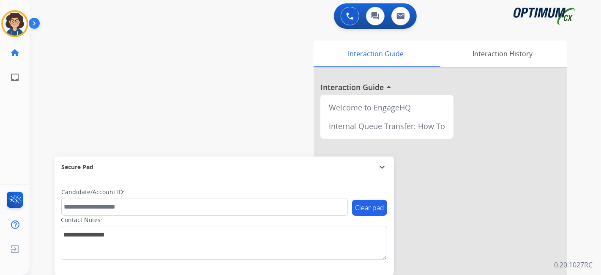
click at [218, 143] on div "swap_horiz Break voice bridge close_fullscreen Connect 3-Way Call merge_type Se…" at bounding box center [305, 206] width 551 height 353
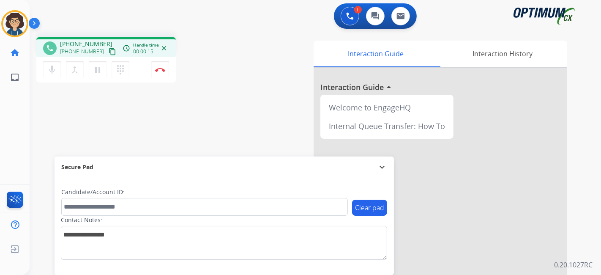
click at [241, 143] on div "phone [PHONE_NUMBER] [PHONE_NUMBER] content_copy access_time Call metrics Queue…" at bounding box center [305, 206] width 551 height 353
click at [109, 52] on mat-icon "content_copy" at bounding box center [113, 52] width 8 height 8
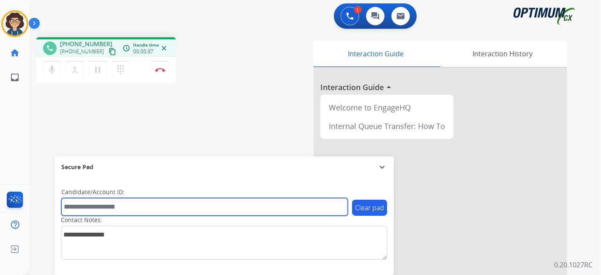
click at [169, 211] on input "text" at bounding box center [204, 207] width 287 height 18
paste input "*******"
type input "*******"
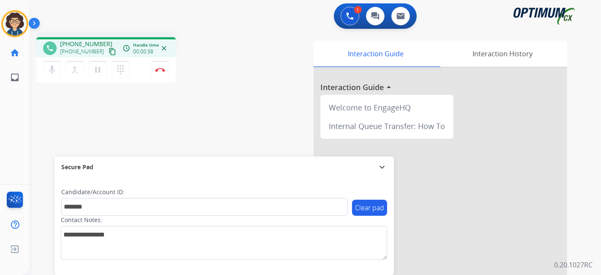
click at [205, 124] on div "phone [PHONE_NUMBER] [PHONE_NUMBER] content_copy access_time Call metrics Queue…" at bounding box center [305, 206] width 551 height 353
click at [195, 132] on div "phone [PHONE_NUMBER] [PHONE_NUMBER] content_copy access_time Call metrics Queue…" at bounding box center [305, 206] width 551 height 353
click at [165, 69] on button "Disconnect" at bounding box center [160, 70] width 18 height 18
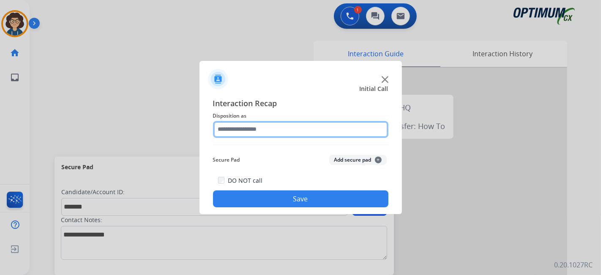
click at [277, 130] on input "text" at bounding box center [301, 129] width 176 height 17
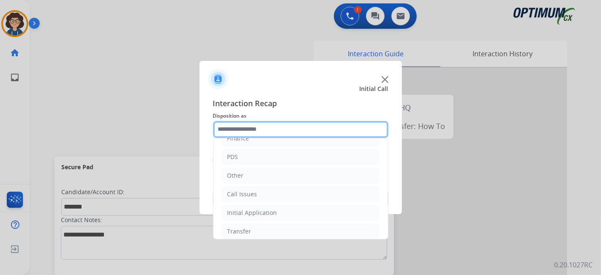
scroll to position [55, 0]
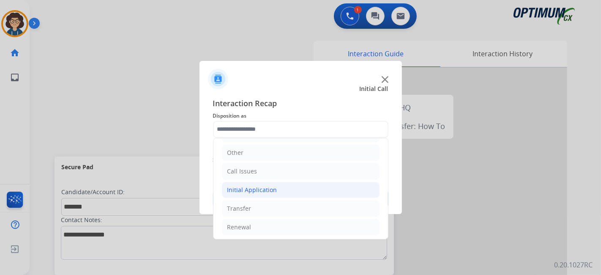
click at [305, 192] on li "Initial Application" at bounding box center [301, 190] width 158 height 16
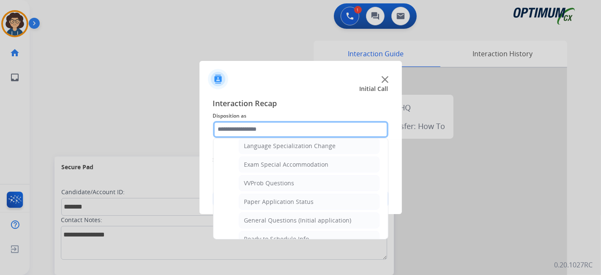
scroll to position [448, 0]
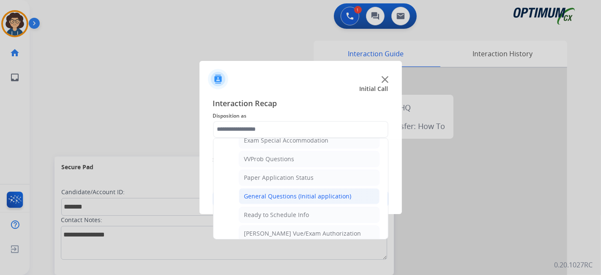
click at [326, 192] on div "General Questions (Initial application)" at bounding box center [297, 196] width 107 height 8
type input "**********"
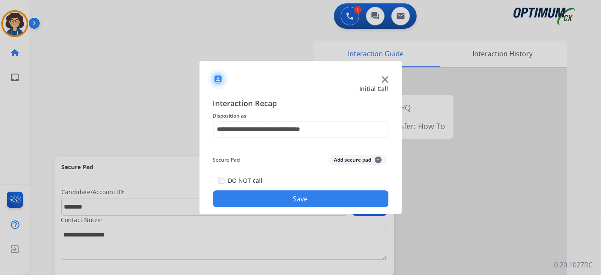
click at [361, 156] on button "Add secure pad +" at bounding box center [358, 160] width 58 height 10
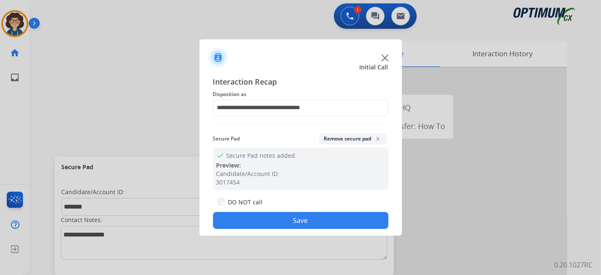
click at [288, 214] on button "Save" at bounding box center [301, 220] width 176 height 17
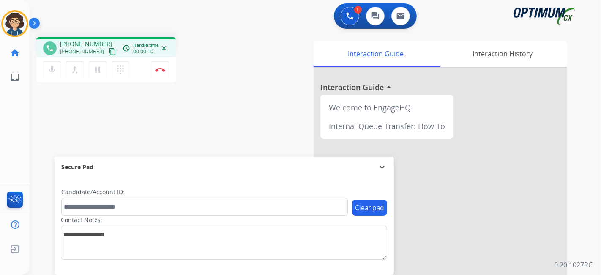
click at [109, 51] on mat-icon "content_copy" at bounding box center [113, 52] width 8 height 8
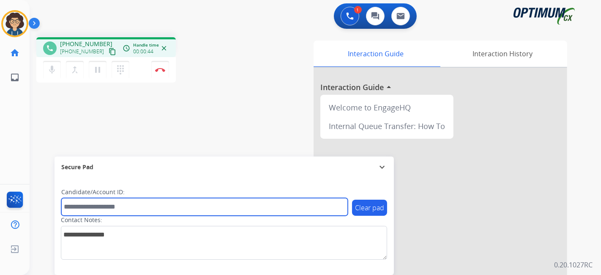
click at [146, 207] on input "text" at bounding box center [204, 207] width 287 height 18
paste input "*******"
type input "*******"
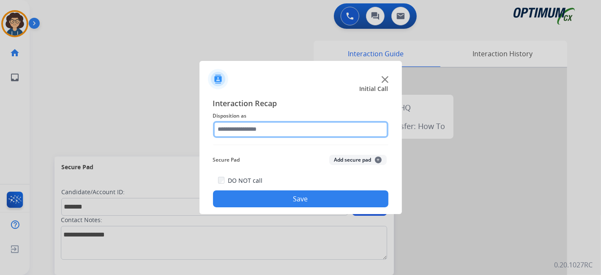
click at [275, 128] on input "text" at bounding box center [301, 129] width 176 height 17
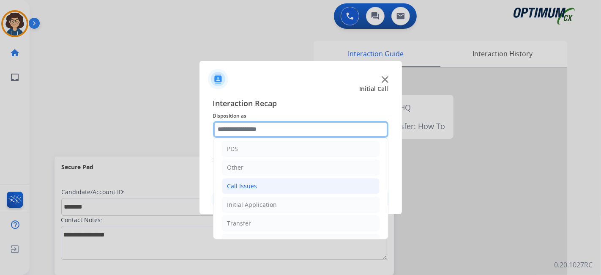
scroll to position [55, 0]
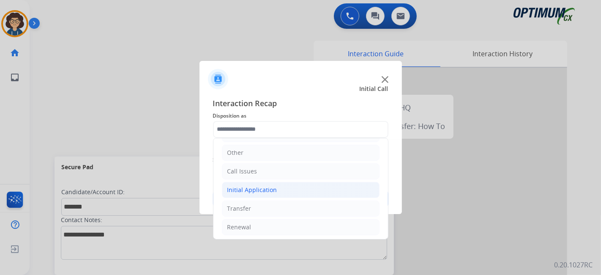
drag, startPoint x: 288, startPoint y: 193, endPoint x: 348, endPoint y: 185, distance: 60.6
click at [288, 193] on li "Initial Application" at bounding box center [301, 190] width 158 height 16
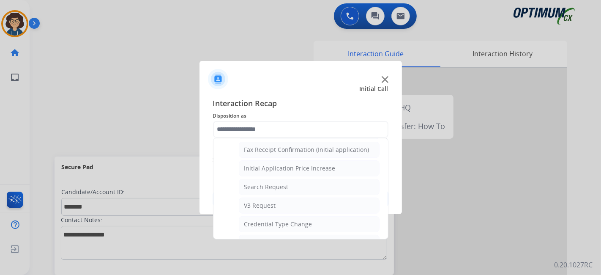
scroll to position [0, 0]
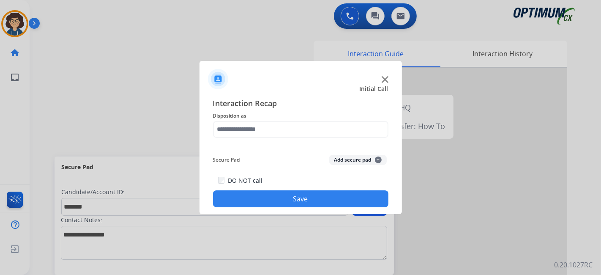
drag, startPoint x: 384, startPoint y: 153, endPoint x: 382, endPoint y: 200, distance: 47.4
click at [374, 163] on button "Add secure pad +" at bounding box center [358, 160] width 58 height 10
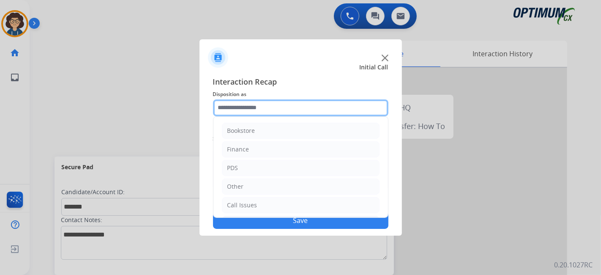
click at [365, 113] on input "text" at bounding box center [301, 107] width 176 height 17
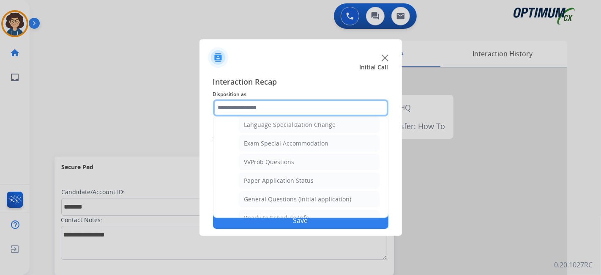
scroll to position [431, 0]
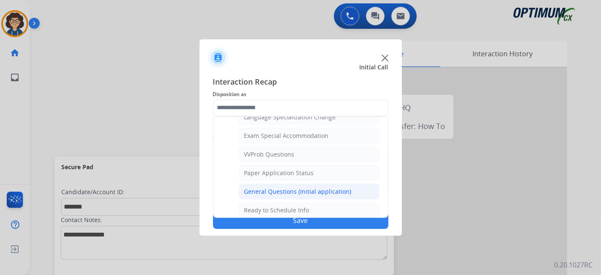
click at [313, 187] on div "General Questions (Initial application)" at bounding box center [297, 191] width 107 height 8
type input "**********"
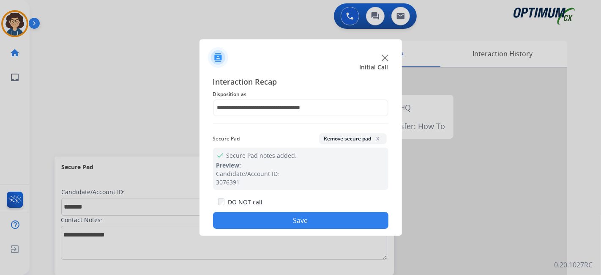
click at [283, 234] on div "**********" at bounding box center [301, 152] width 203 height 167
click at [285, 224] on button "Save" at bounding box center [301, 220] width 176 height 17
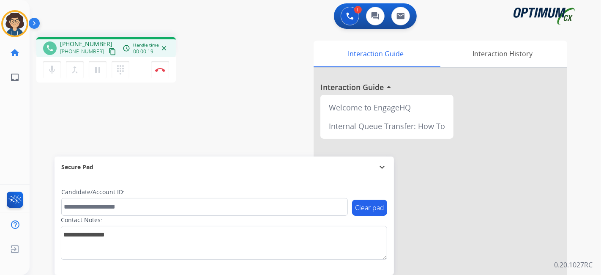
click at [109, 51] on mat-icon "content_copy" at bounding box center [113, 52] width 8 height 8
click at [164, 74] on button "Disconnect" at bounding box center [160, 70] width 18 height 18
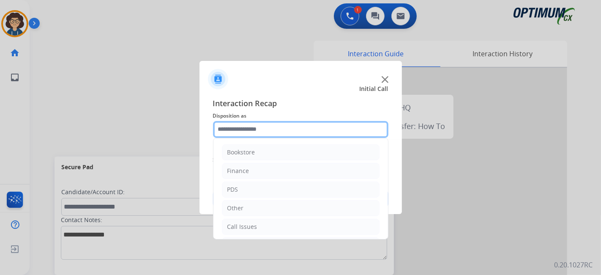
click at [296, 133] on input "text" at bounding box center [301, 129] width 176 height 17
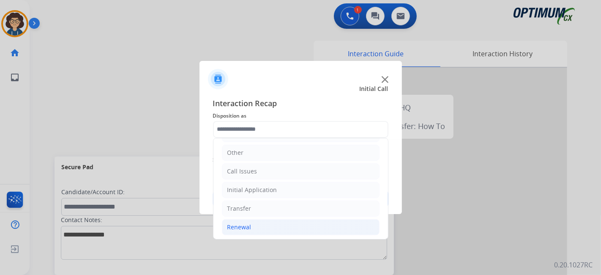
drag, startPoint x: 292, startPoint y: 230, endPoint x: 306, endPoint y: 224, distance: 14.8
click at [292, 230] on li "Renewal" at bounding box center [301, 227] width 158 height 16
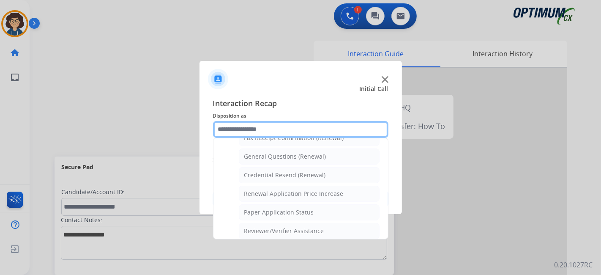
scroll to position [244, 0]
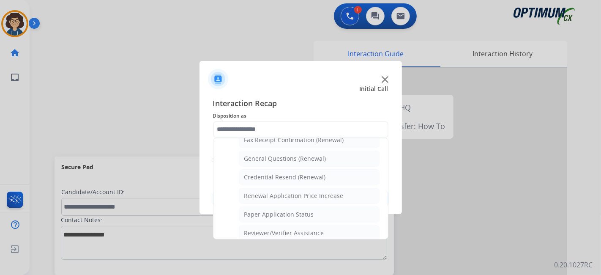
click at [337, 164] on ul "Names Change Questions/Assistance (Renewal) Extend Deadline (Renewal) Applicati…" at bounding box center [301, 182] width 158 height 266
drag, startPoint x: 340, startPoint y: 159, endPoint x: 337, endPoint y: 163, distance: 4.5
click at [340, 159] on li "General Questions (Renewal)" at bounding box center [309, 159] width 141 height 16
type input "**********"
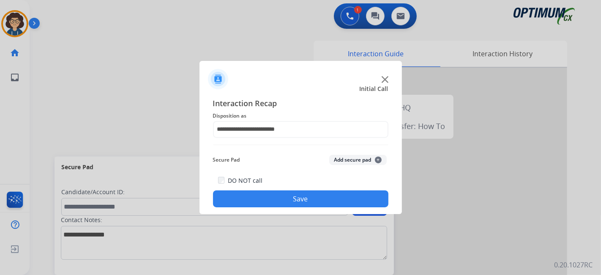
click at [301, 201] on button "Save" at bounding box center [301, 198] width 176 height 17
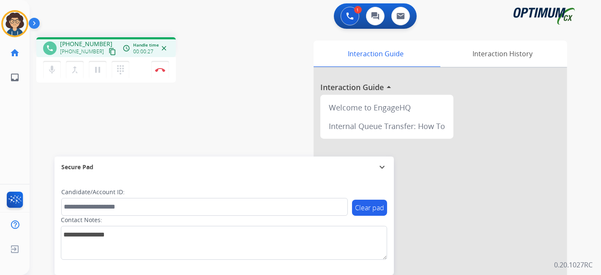
click at [109, 54] on mat-icon "content_copy" at bounding box center [113, 52] width 8 height 8
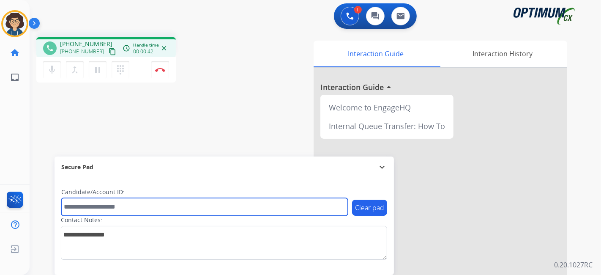
click at [134, 201] on input "text" at bounding box center [204, 207] width 287 height 18
paste input "*******"
type input "*******"
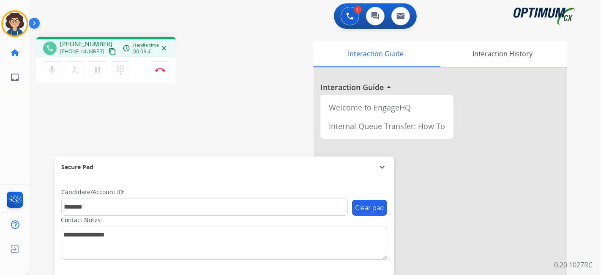
drag, startPoint x: 251, startPoint y: 123, endPoint x: 208, endPoint y: 5, distance: 125.7
click at [250, 122] on div "phone [PHONE_NUMBER] [PHONE_NUMBER] content_copy access_time Call metrics Queue…" at bounding box center [305, 206] width 551 height 353
click at [164, 72] on button "Disconnect" at bounding box center [160, 70] width 18 height 18
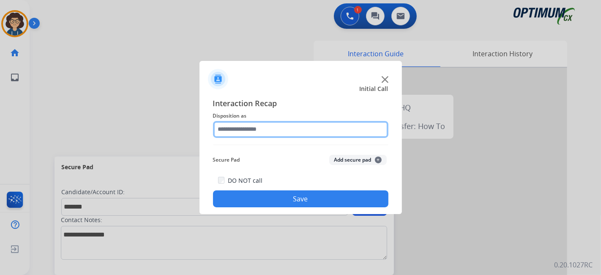
click at [296, 127] on input "text" at bounding box center [301, 129] width 176 height 17
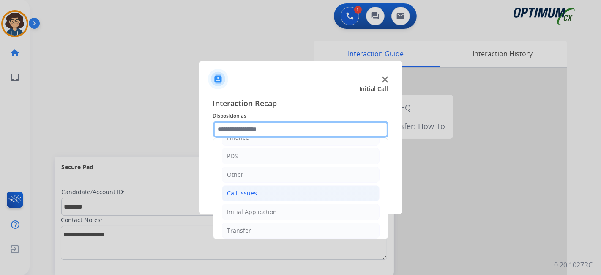
scroll to position [55, 0]
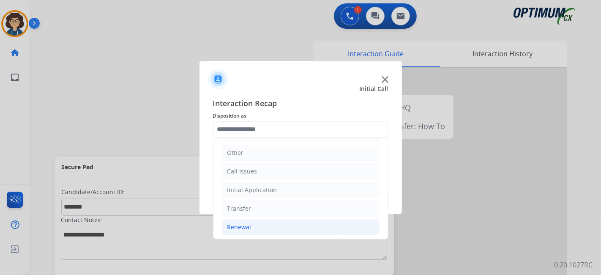
click at [255, 230] on li "Renewal" at bounding box center [301, 227] width 158 height 16
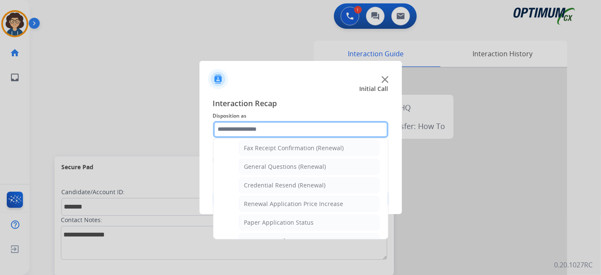
scroll to position [232, 0]
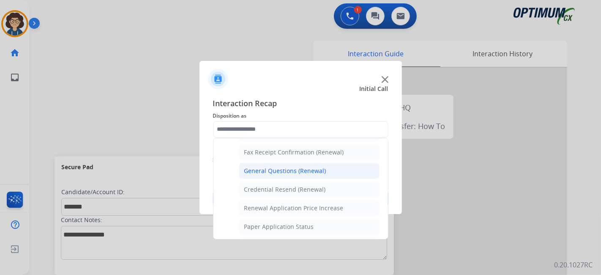
click at [304, 163] on li "General Questions (Renewal)" at bounding box center [309, 171] width 141 height 16
type input "**********"
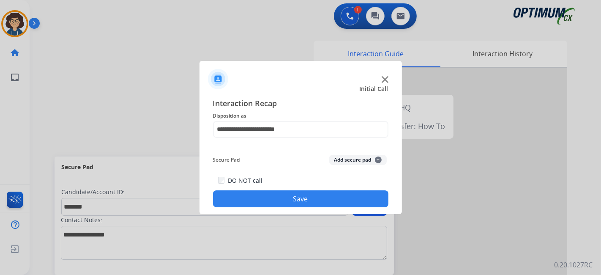
click at [357, 162] on button "Add secure pad +" at bounding box center [358, 160] width 58 height 10
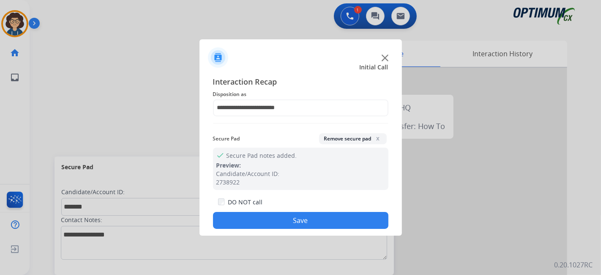
click at [307, 223] on button "Save" at bounding box center [301, 220] width 176 height 17
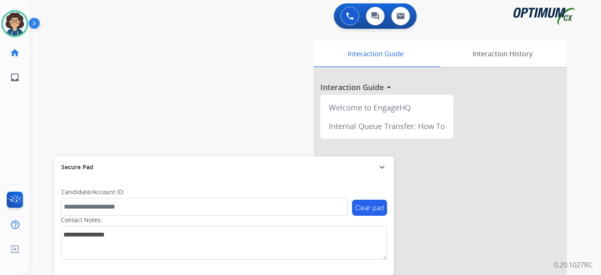
click at [77, 105] on div "swap_horiz Break voice bridge close_fullscreen Connect 3-Way Call merge_type Se…" at bounding box center [305, 206] width 551 height 353
click at [17, 24] on img at bounding box center [15, 24] width 24 height 24
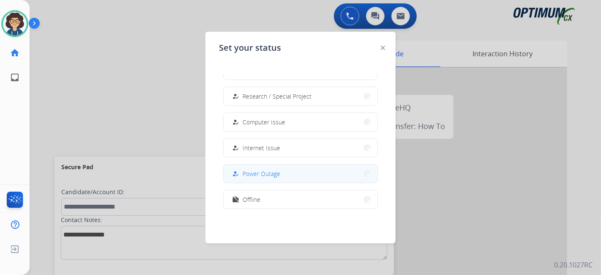
scroll to position [211, 0]
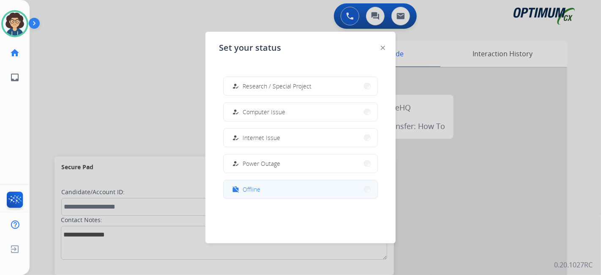
click at [293, 191] on button "work_off Offline" at bounding box center [301, 189] width 154 height 18
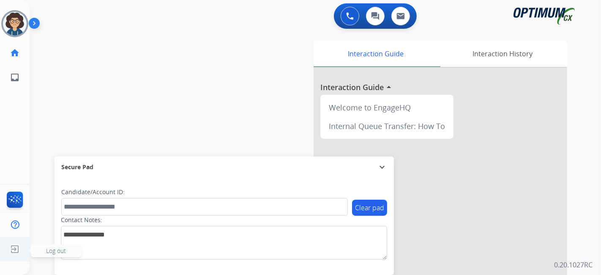
click at [12, 249] on img at bounding box center [14, 249] width 15 height 16
